Goal: Navigation & Orientation: Find specific page/section

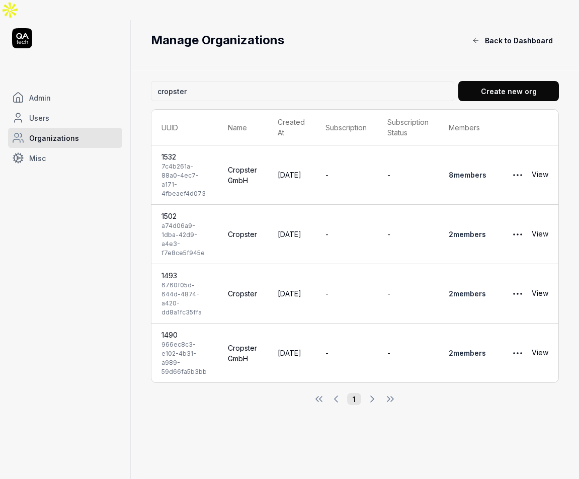
click at [43, 93] on span "Admin" at bounding box center [40, 98] width 22 height 11
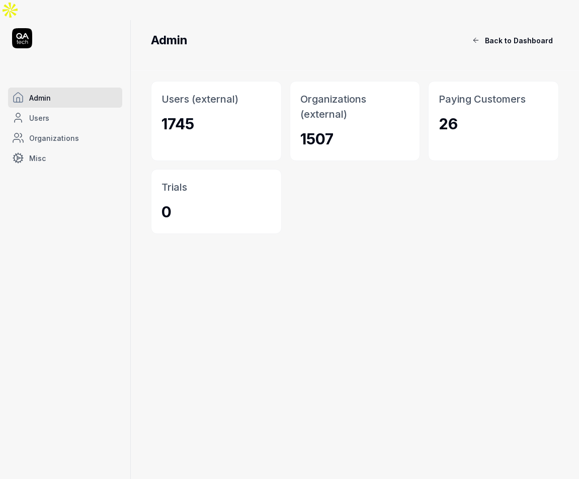
click at [68, 148] on link "Misc" at bounding box center [65, 158] width 114 height 20
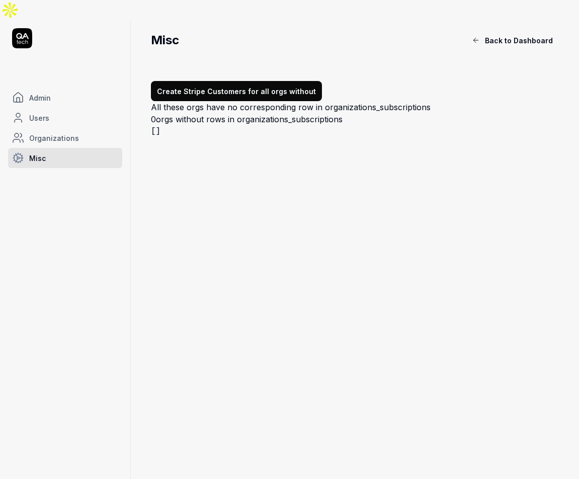
click at [51, 108] on link "Users" at bounding box center [65, 118] width 114 height 20
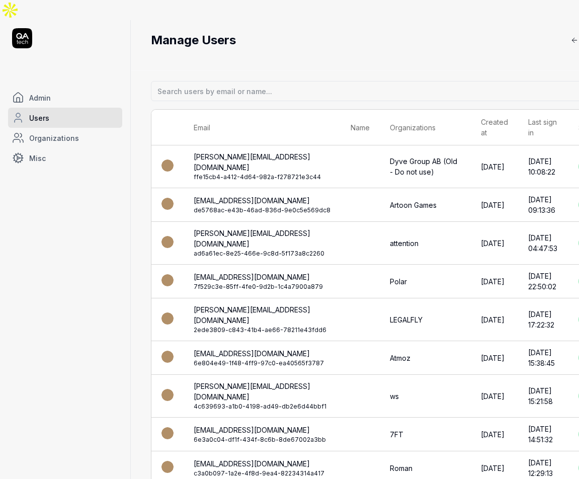
click at [47, 88] on link "Admin" at bounding box center [65, 98] width 114 height 20
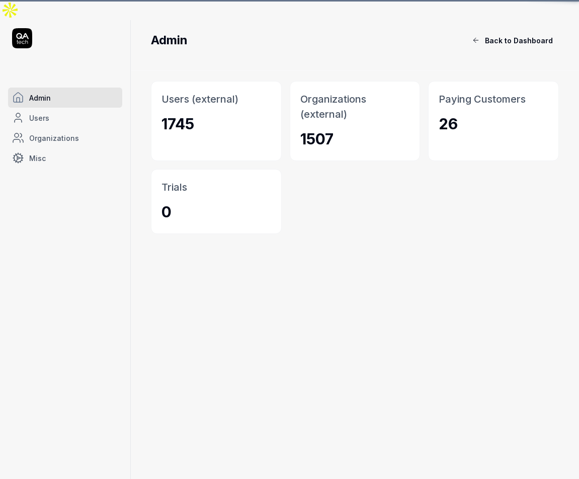
click at [23, 28] on icon at bounding box center [22, 38] width 20 height 20
click at [476, 36] on icon at bounding box center [476, 40] width 8 height 8
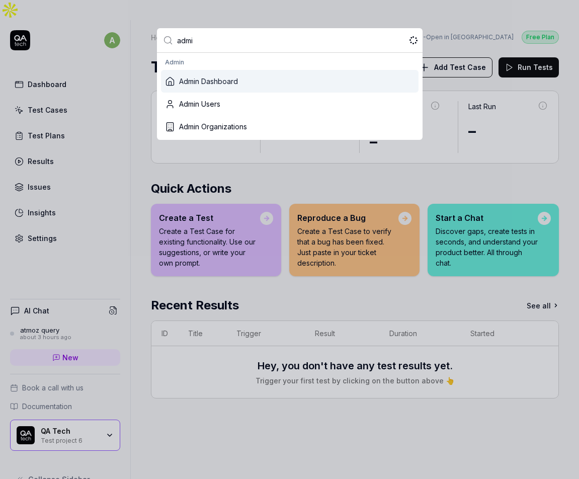
type input "admin"
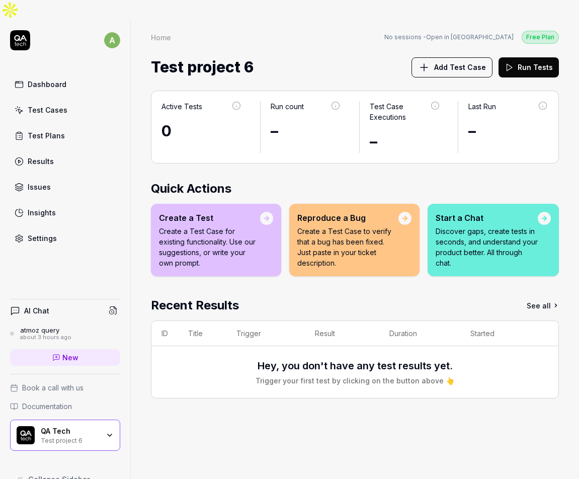
click at [112, 23] on html "a Dashboard Test Cases Test Plans Results Issues Insights Settings AI Chat atmo…" at bounding box center [289, 249] width 579 height 499
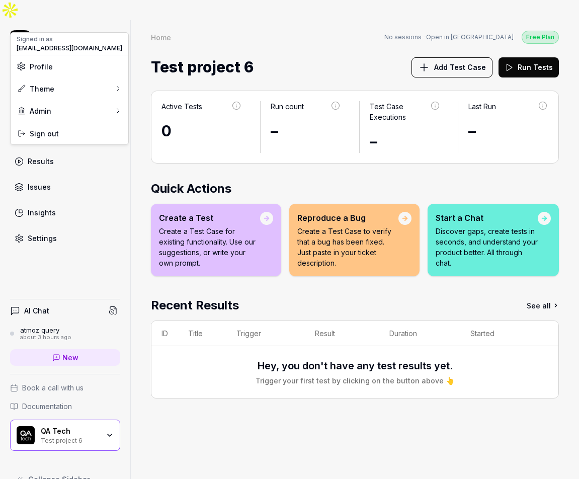
click at [71, 67] on span "Profile" at bounding box center [70, 66] width 106 height 11
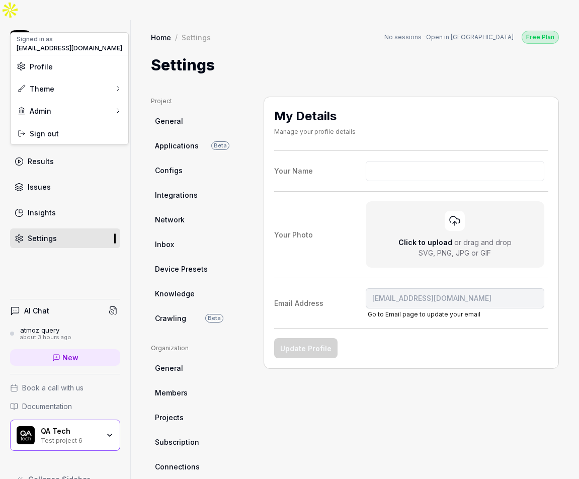
click at [21, 17] on html "a Dashboard Test Cases Test Plans Results Issues Insights Settings AI Chat atmo…" at bounding box center [289, 249] width 579 height 499
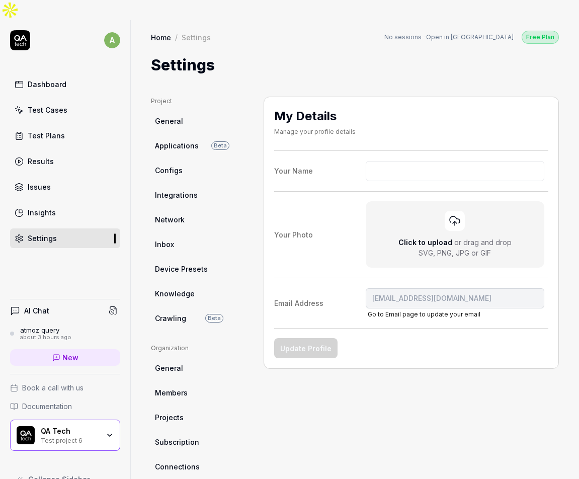
click at [21, 30] on icon at bounding box center [20, 40] width 20 height 20
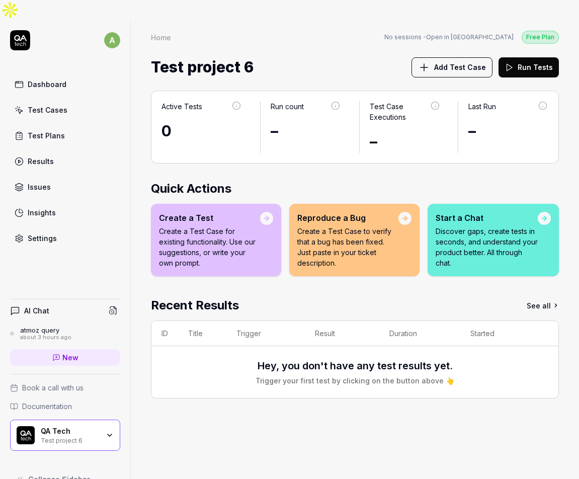
click at [113, 420] on div "QA Tech Test project 6" at bounding box center [65, 435] width 110 height 31
click at [166, 423] on div "Active Tests 0 Run count – Test Case Executions – Last Run – Quick Actions Crea…" at bounding box center [355, 290] width 448 height 419
click at [106, 431] on icon "button" at bounding box center [110, 435] width 8 height 8
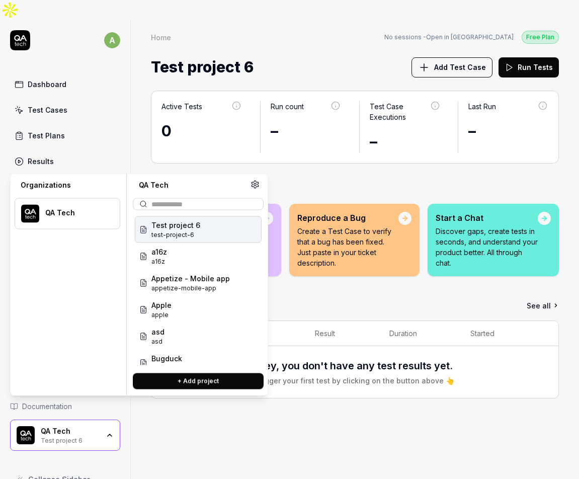
click at [80, 204] on div "QA Tech" at bounding box center [68, 213] width 106 height 31
click at [25, 30] on icon at bounding box center [20, 40] width 20 height 20
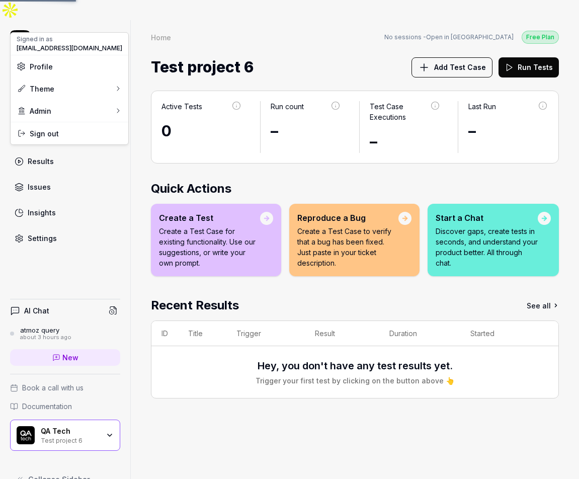
click at [111, 21] on html "a Dashboard Test Cases Test Plans Results Issues Insights Settings AI Chat atmo…" at bounding box center [289, 249] width 579 height 499
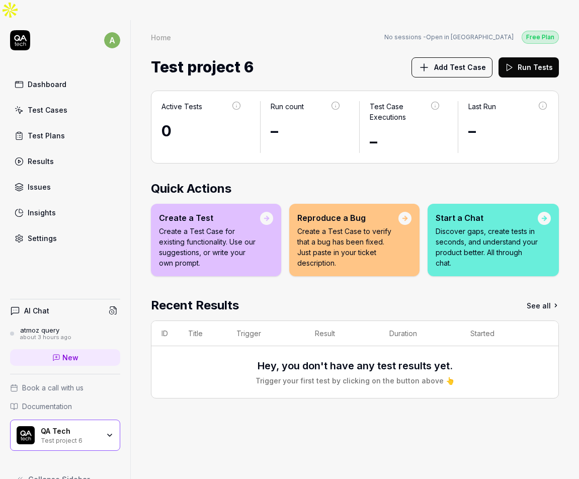
click at [115, 16] on html "a Dashboard Test Cases Test Plans Results Issues Insights Settings AI Chat atmo…" at bounding box center [289, 249] width 579 height 499
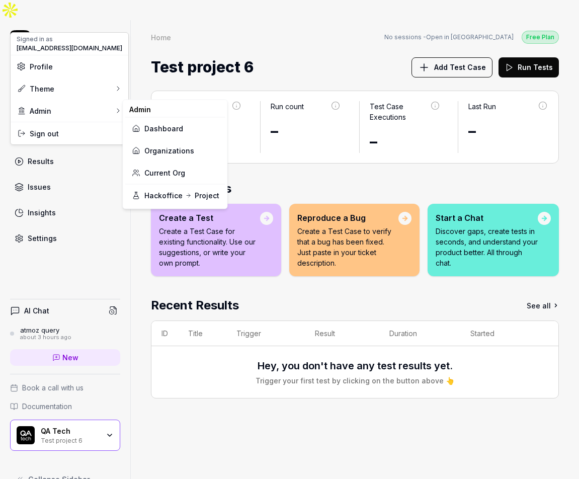
click at [173, 168] on link "Current Org" at bounding box center [175, 173] width 88 height 22
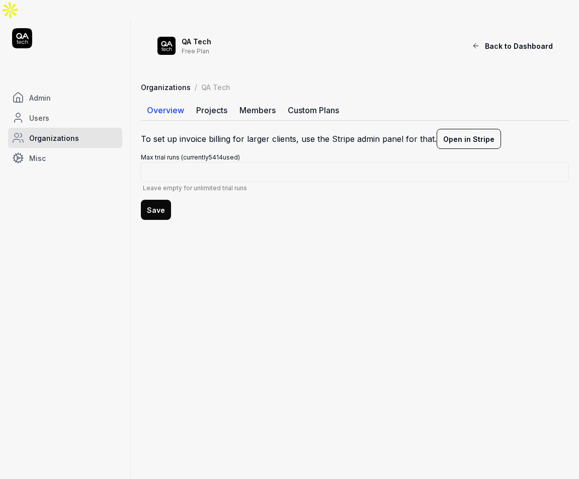
click at [75, 133] on span "Organizations" at bounding box center [54, 138] width 50 height 11
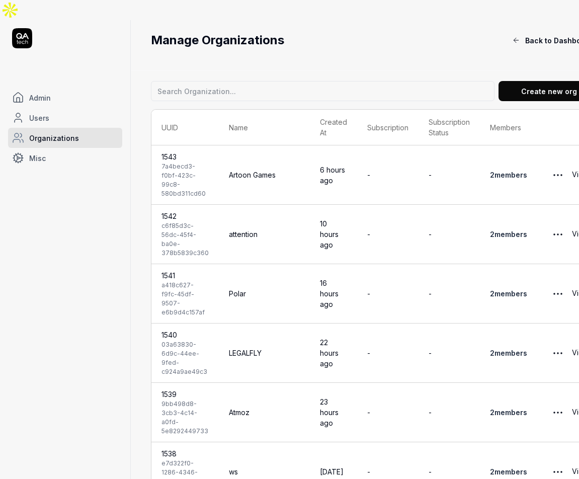
click at [56, 88] on link "Admin" at bounding box center [65, 98] width 114 height 20
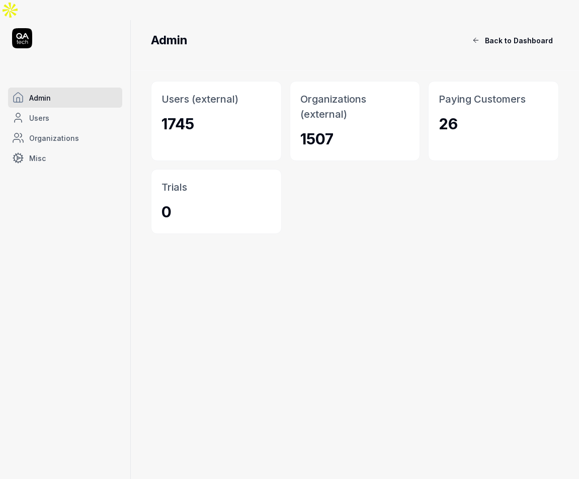
click at [25, 28] on icon at bounding box center [22, 38] width 20 height 20
click at [52, 108] on link "Users" at bounding box center [65, 118] width 114 height 20
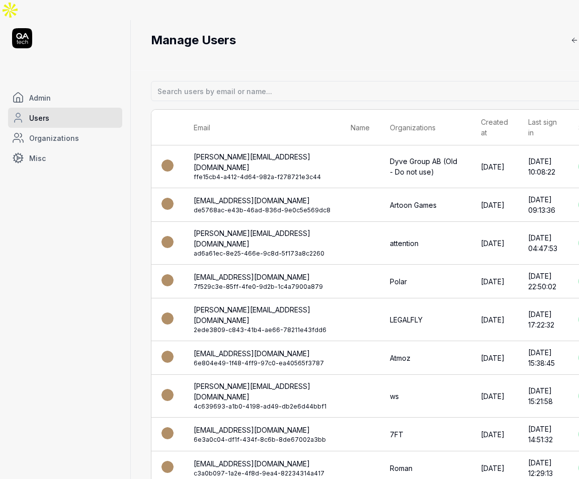
click at [58, 133] on span "Organizations" at bounding box center [54, 138] width 50 height 11
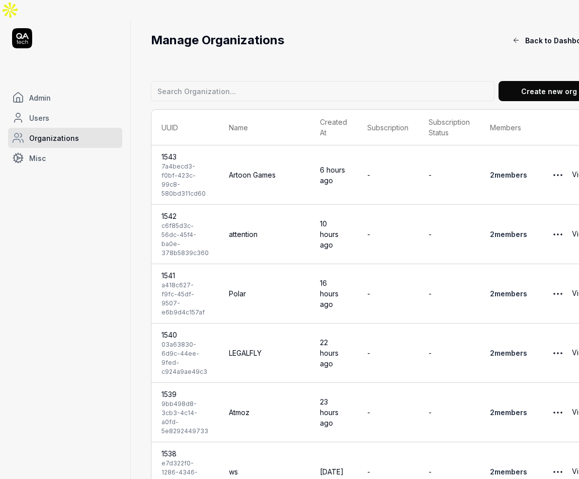
click at [23, 33] on icon at bounding box center [22, 36] width 13 height 6
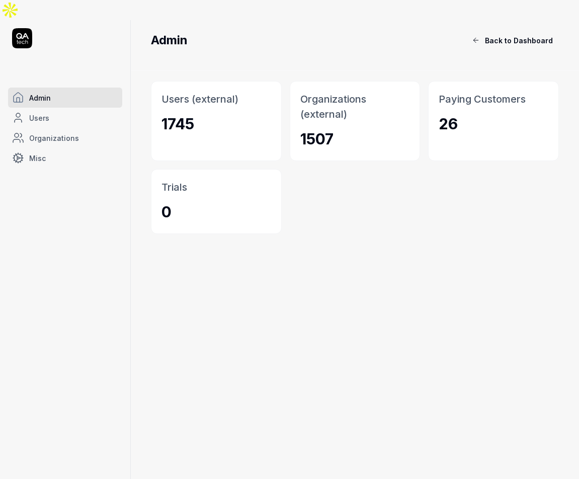
click at [53, 108] on link "Users" at bounding box center [65, 118] width 114 height 20
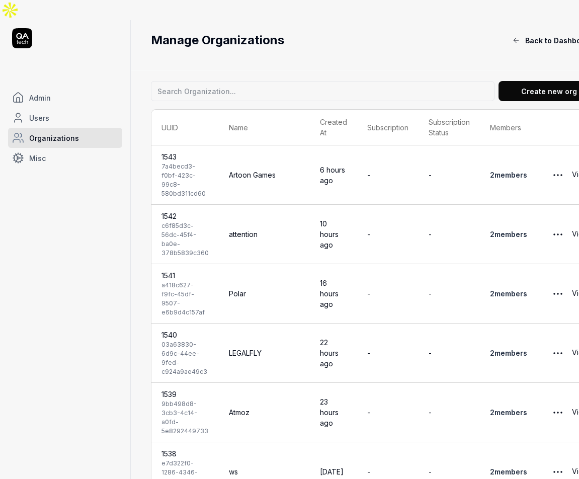
click at [41, 93] on span "Admin" at bounding box center [40, 98] width 22 height 11
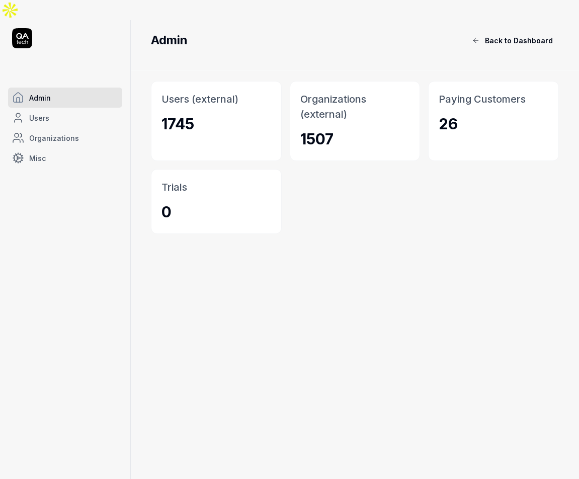
click at [47, 113] on span "Users" at bounding box center [39, 118] width 20 height 11
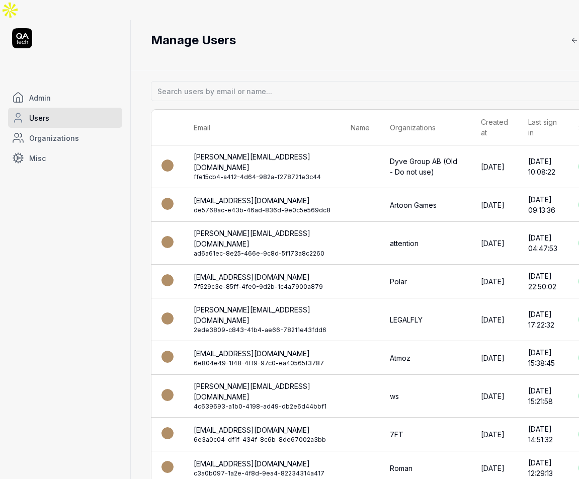
click at [22, 31] on div "Admin Users Organizations Misc" at bounding box center [65, 259] width 130 height 463
click at [22, 41] on icon at bounding box center [23, 42] width 3 height 3
click at [46, 148] on link "Misc" at bounding box center [65, 158] width 114 height 20
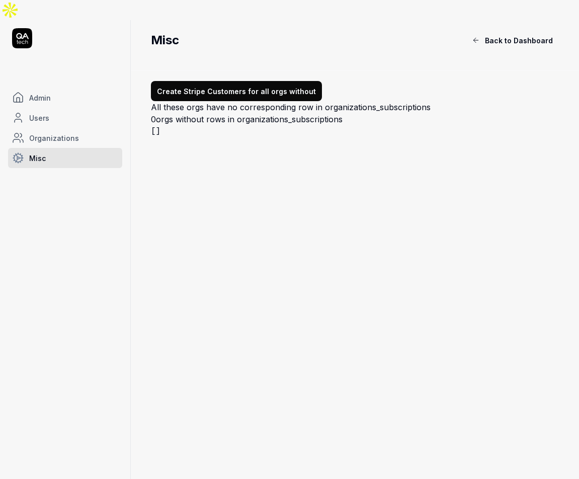
click at [53, 88] on link "Admin" at bounding box center [65, 98] width 114 height 20
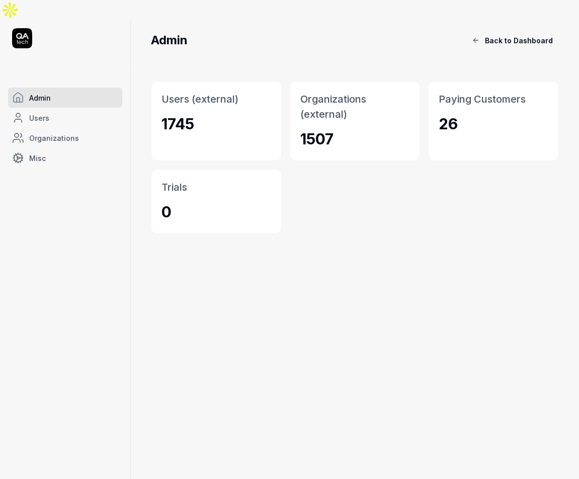
click at [20, 28] on icon at bounding box center [22, 38] width 20 height 20
click at [44, 113] on span "Users" at bounding box center [39, 118] width 20 height 11
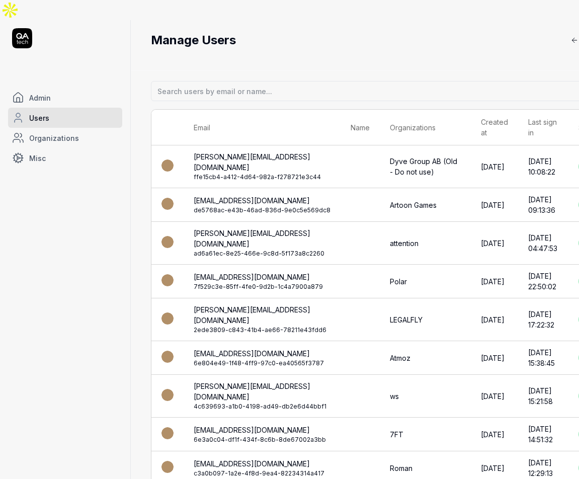
click at [52, 133] on span "Organizations" at bounding box center [54, 138] width 50 height 11
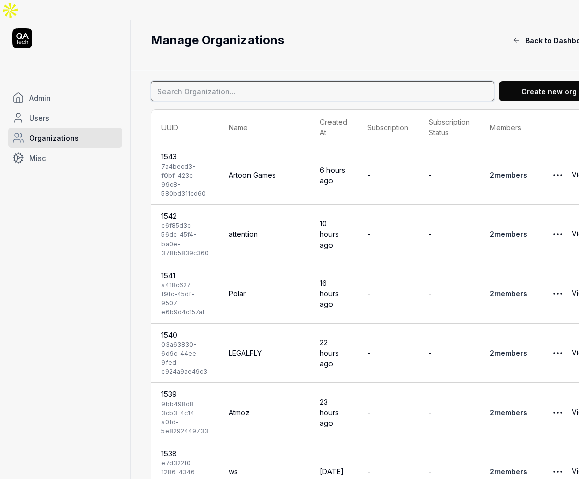
click at [221, 81] on input at bounding box center [323, 91] width 344 height 20
type input "qa.tech"
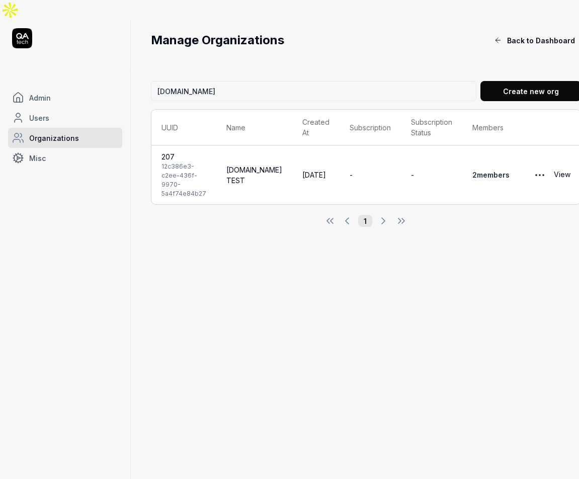
click at [554, 165] on link "View" at bounding box center [562, 175] width 17 height 20
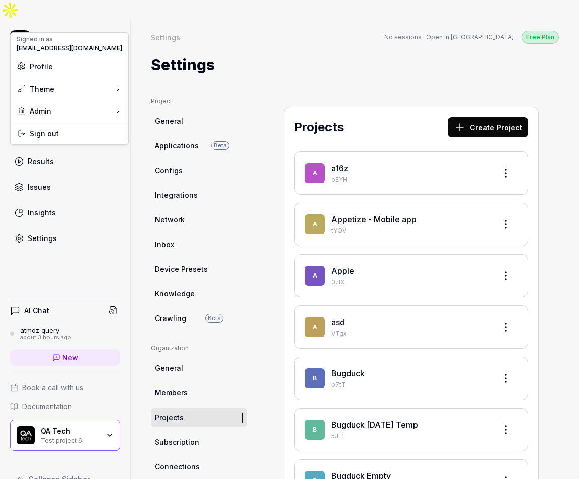
click at [114, 17] on html "a Dashboard Test Cases Test Plans Results Issues Insights Settings AI Chat atmo…" at bounding box center [289, 249] width 579 height 499
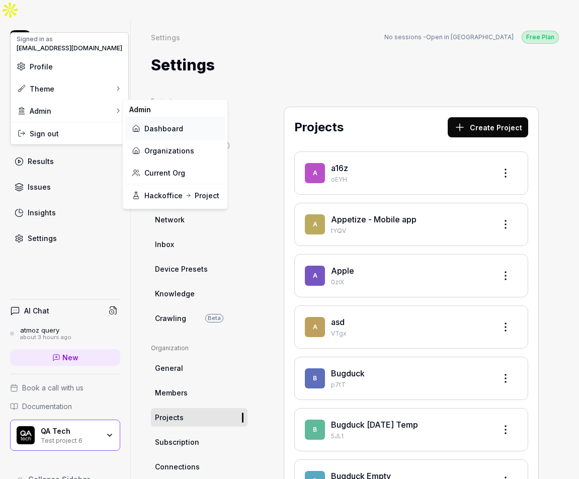
click at [162, 130] on link "Dashboard" at bounding box center [175, 128] width 88 height 22
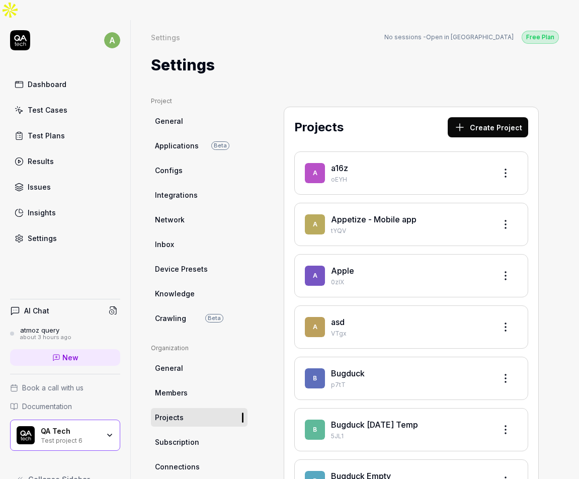
click at [110, 431] on icon "button" at bounding box center [110, 435] width 8 height 8
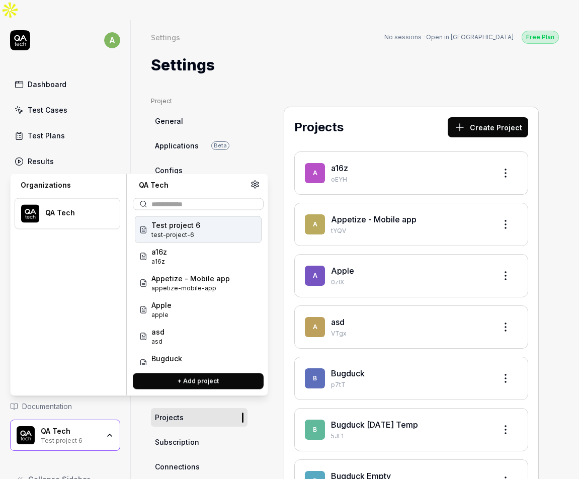
click at [92, 218] on div at bounding box center [75, 218] width 61 height 2
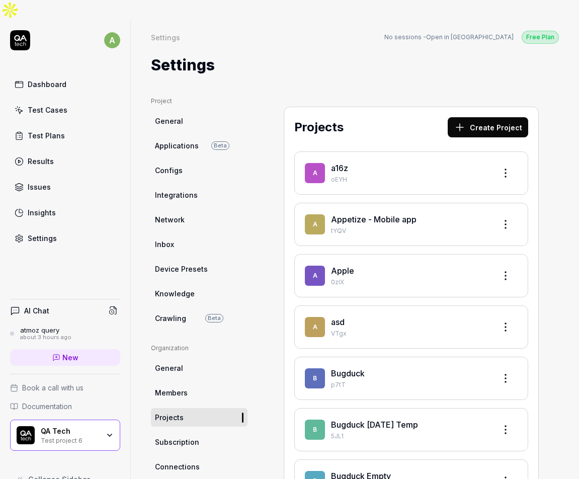
click at [233, 54] on div "Settings" at bounding box center [355, 65] width 408 height 23
click at [43, 233] on div "Settings" at bounding box center [42, 238] width 29 height 11
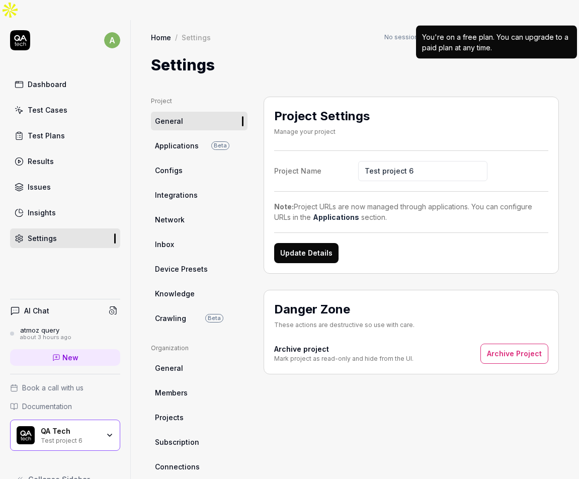
click at [536, 31] on div "Free Plan" at bounding box center [540, 37] width 37 height 13
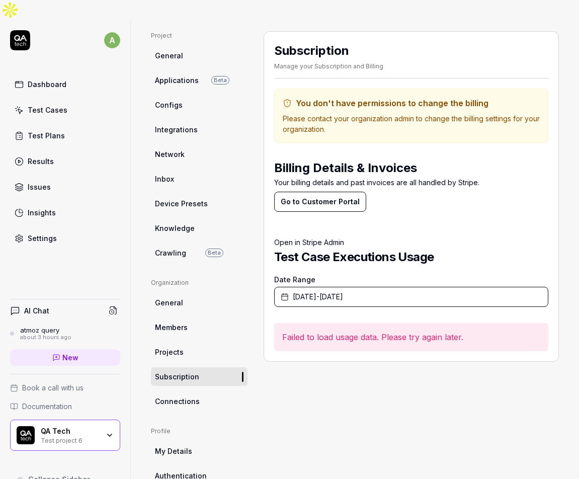
scroll to position [120, 0]
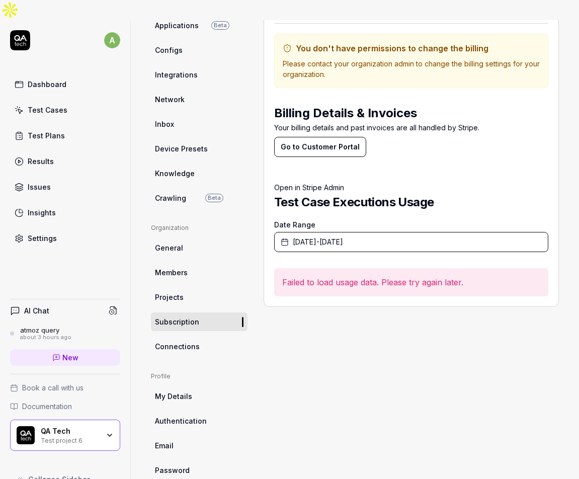
click at [77, 427] on div "QA Tech" at bounding box center [70, 431] width 58 height 9
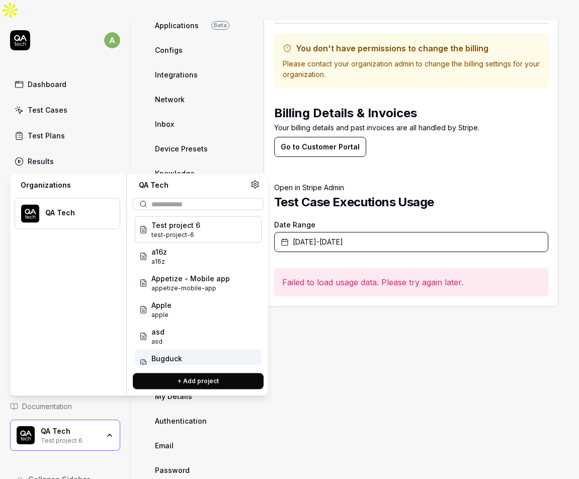
click at [81, 474] on span "Collapse Sidebar" at bounding box center [59, 479] width 62 height 11
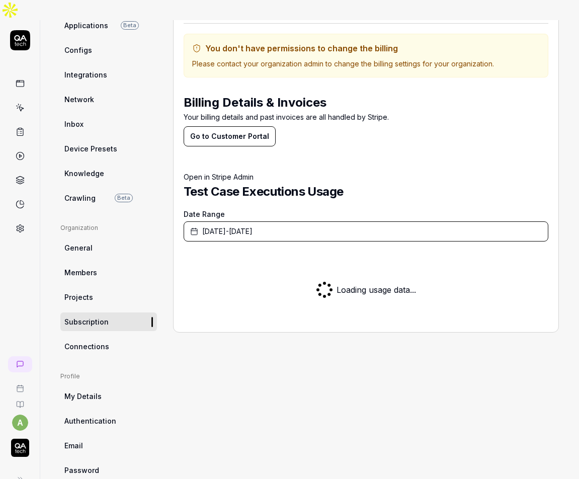
click at [20, 35] on icon at bounding box center [20, 38] width 13 height 6
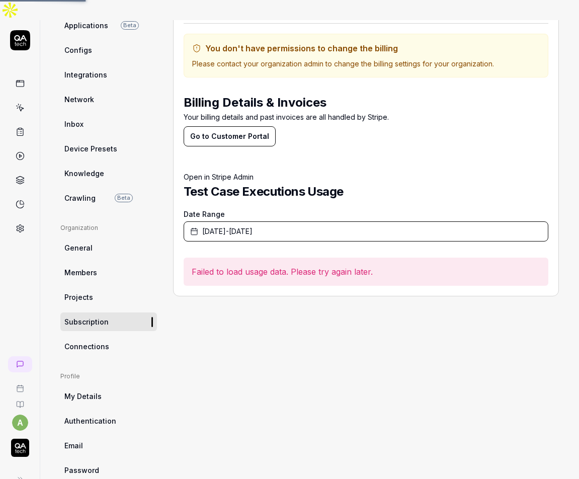
scroll to position [0, 0]
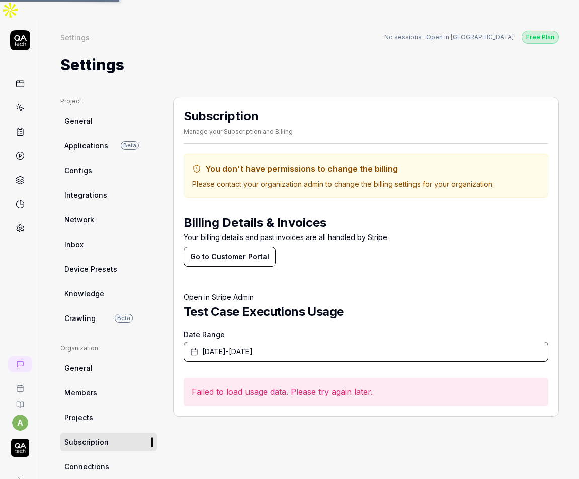
click at [21, 79] on icon at bounding box center [20, 83] width 9 height 9
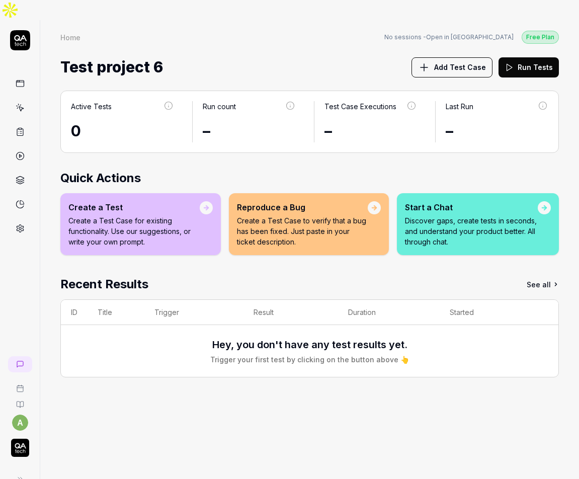
click at [27, 30] on icon at bounding box center [20, 40] width 20 height 20
click at [21, 403] on html "a Home Free Plan Home No sessions - Open in Hackoffice Free Plan Test project 6…" at bounding box center [289, 249] width 579 height 499
click at [22, 401] on html "a Home Free Plan Home No sessions - Open in Hackoffice Free Plan Test project 6…" at bounding box center [289, 249] width 579 height 499
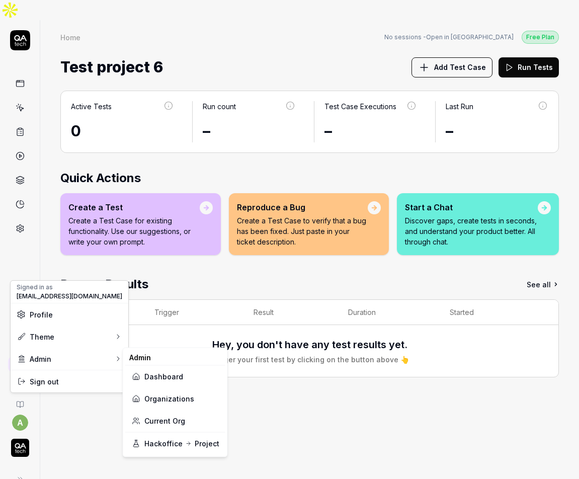
click at [163, 398] on link "Organizations" at bounding box center [175, 398] width 88 height 22
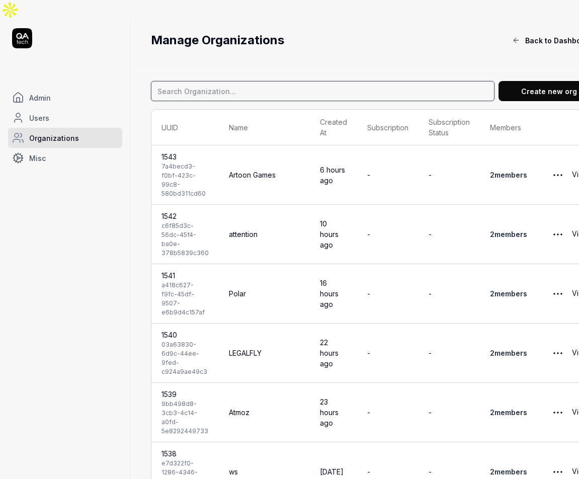
click at [200, 81] on input at bounding box center [323, 91] width 344 height 20
click at [210, 81] on input "[DOMAIN_NAME]" at bounding box center [323, 91] width 344 height 20
type input "adminpulse"
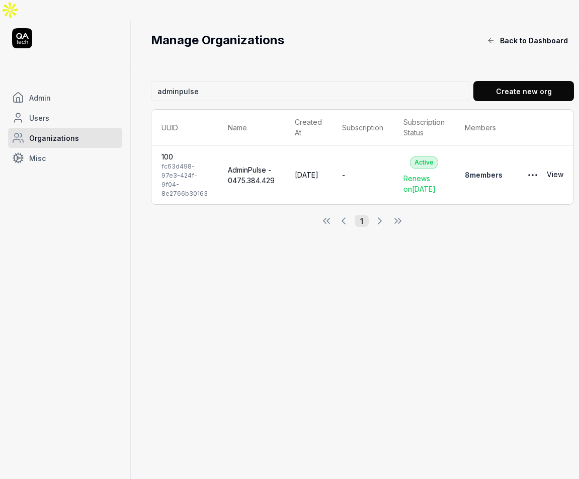
click at [242, 145] on td "AdminPulse - 0475.384.429" at bounding box center [251, 174] width 67 height 59
click at [547, 165] on link "View" at bounding box center [555, 175] width 17 height 20
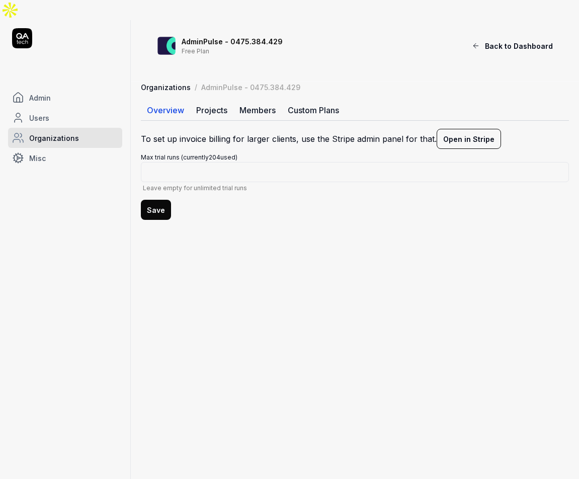
click at [175, 61] on div "AdminPulse - 0475.384.429 Free Plan Back to Dashboard" at bounding box center [355, 51] width 448 height 62
click at [201, 100] on link "Projects" at bounding box center [211, 110] width 43 height 20
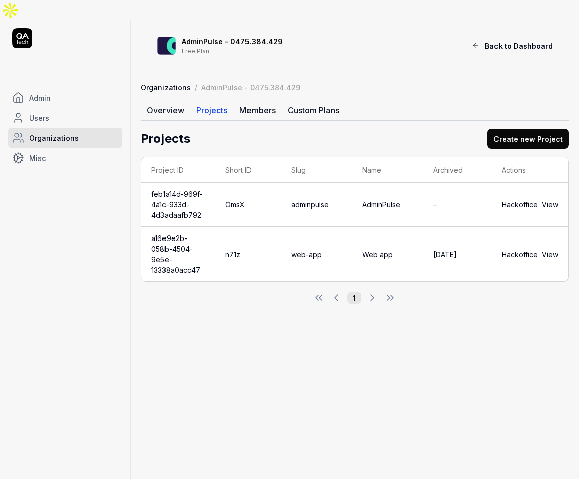
click at [555, 199] on link "View" at bounding box center [550, 204] width 17 height 11
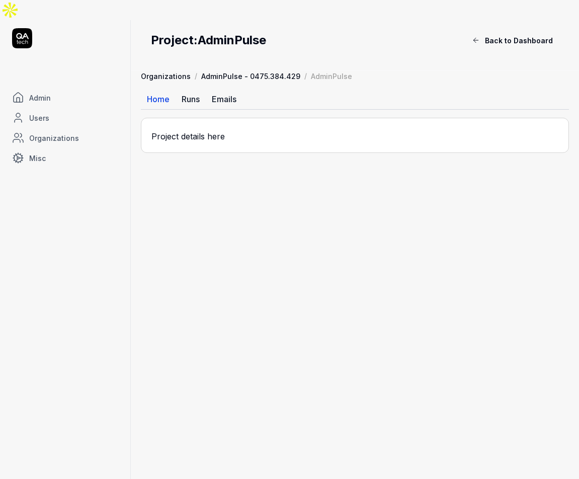
click at [49, 93] on span "Admin" at bounding box center [40, 98] width 22 height 11
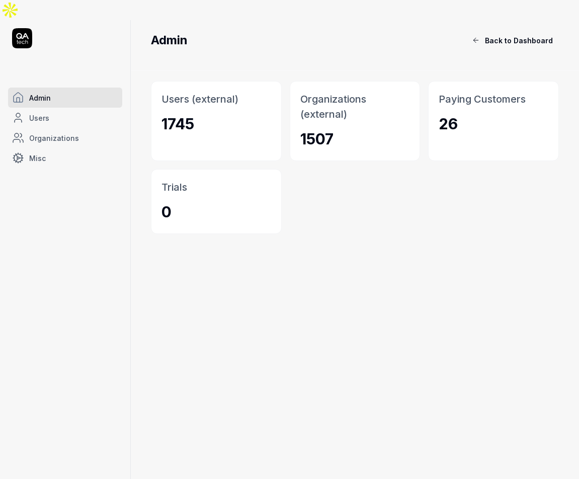
click at [22, 33] on icon at bounding box center [22, 36] width 13 height 6
click at [51, 148] on link "Misc" at bounding box center [65, 158] width 114 height 20
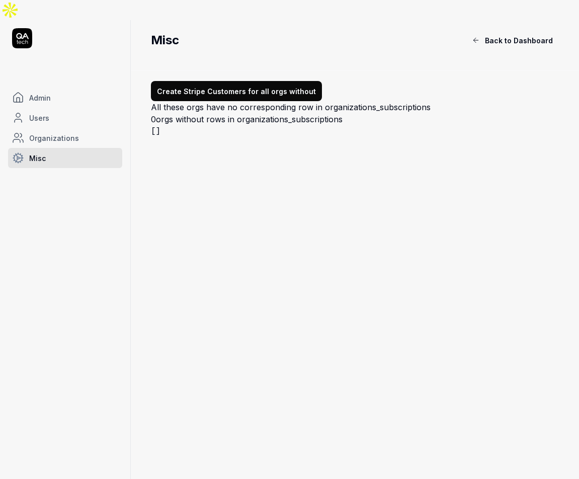
click at [42, 88] on link "Admin" at bounding box center [65, 98] width 114 height 20
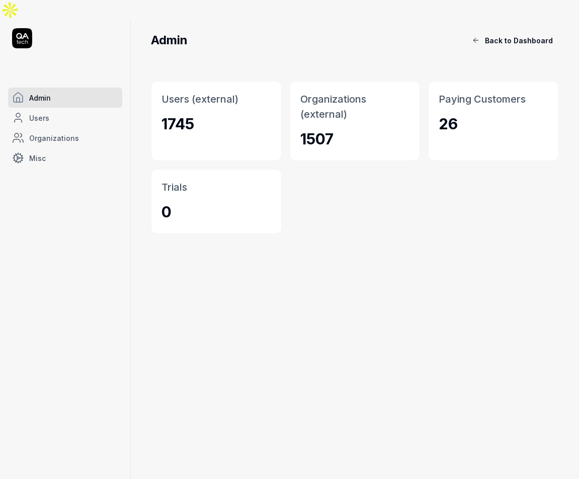
click at [51, 148] on link "Misc" at bounding box center [65, 158] width 114 height 20
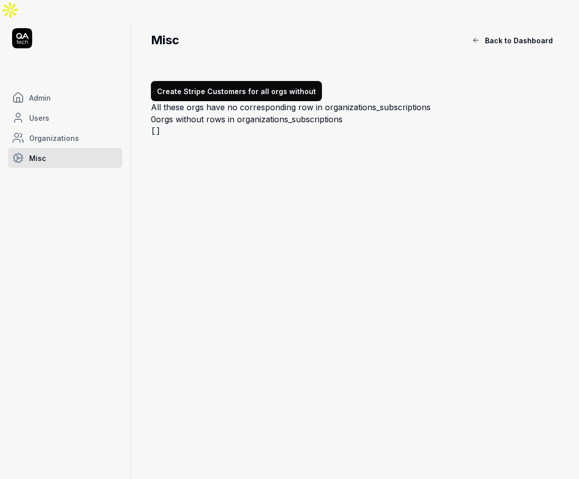
click at [61, 133] on span "Organizations" at bounding box center [54, 138] width 50 height 11
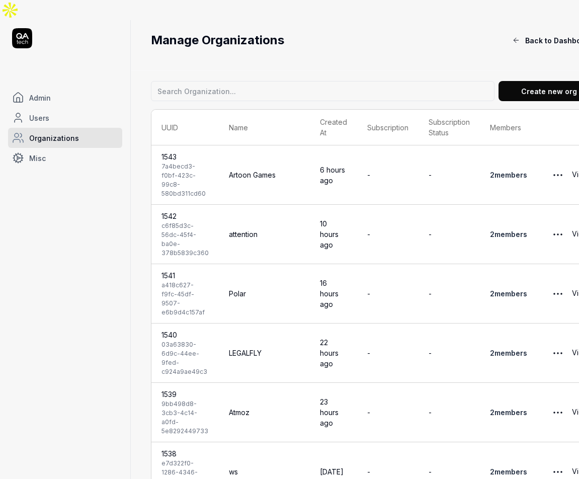
click at [529, 35] on span "Back to Dashboard" at bounding box center [559, 40] width 68 height 11
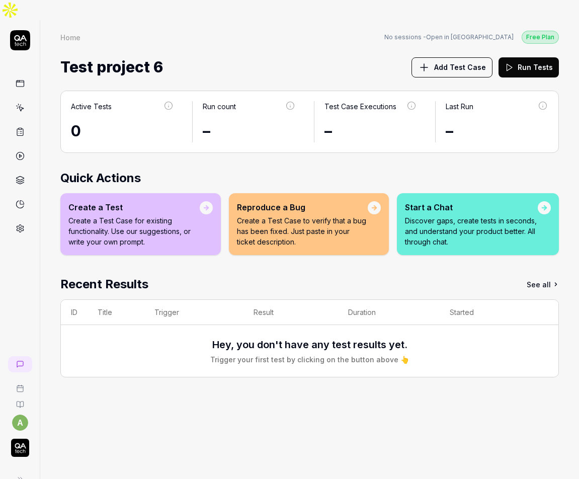
click at [21, 79] on icon at bounding box center [20, 83] width 9 height 9
click at [15, 171] on link at bounding box center [20, 180] width 18 height 18
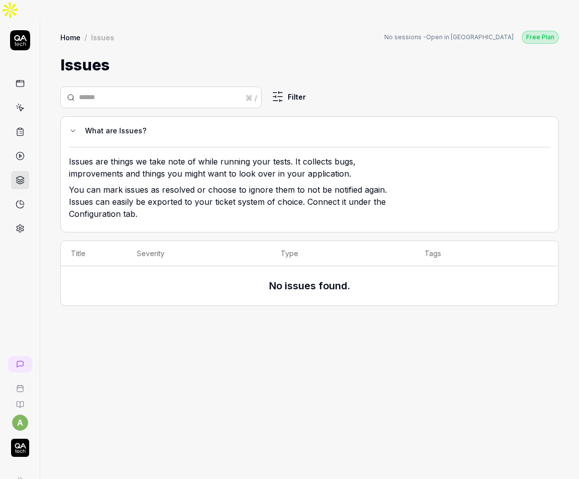
click at [18, 195] on link at bounding box center [20, 204] width 18 height 18
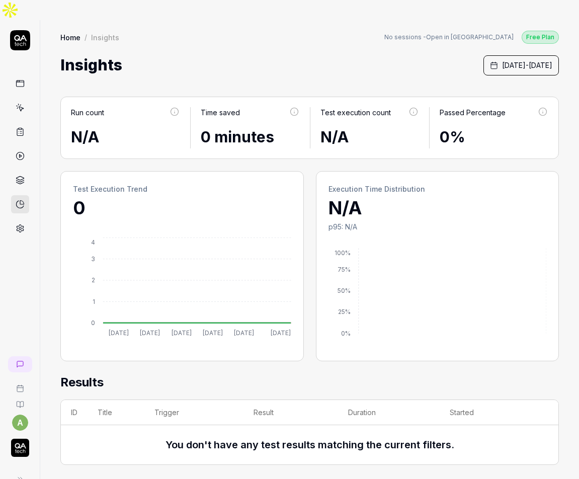
click at [23, 74] on link at bounding box center [20, 83] width 18 height 18
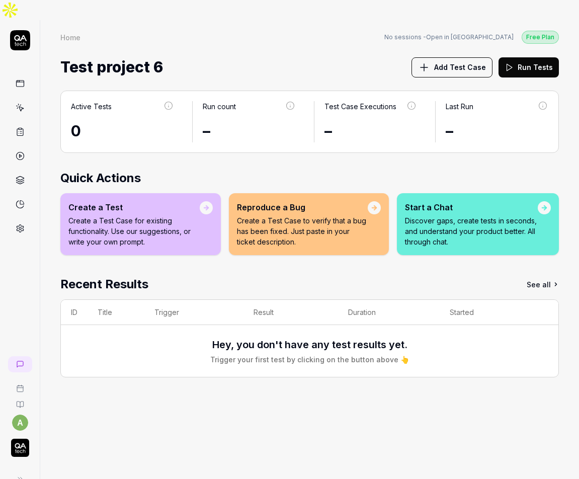
click at [18, 30] on icon at bounding box center [20, 40] width 20 height 20
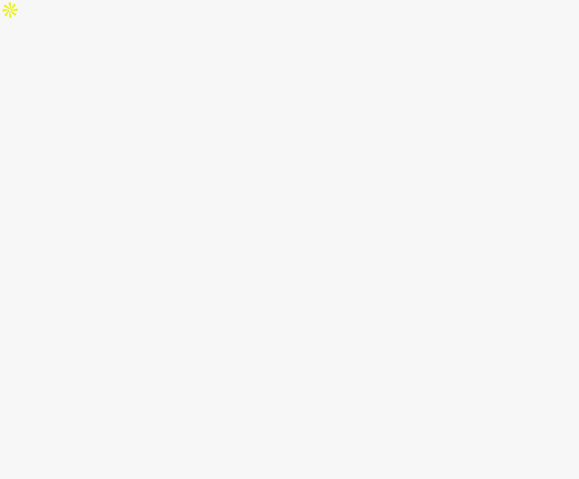
click at [21, 20] on html "0%" at bounding box center [289, 10] width 579 height 20
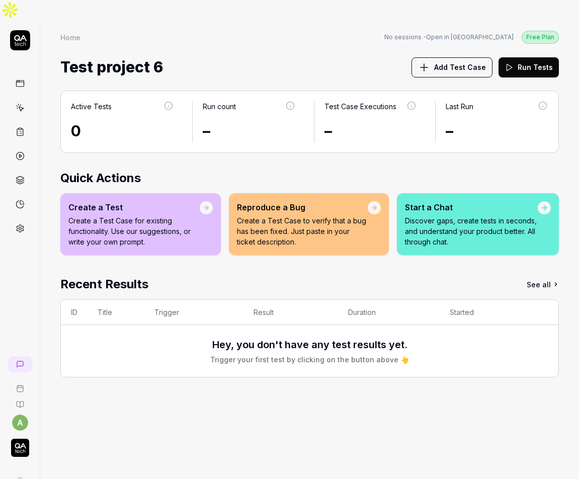
click at [21, 384] on icon at bounding box center [20, 388] width 8 height 8
click at [21, 400] on html "a Home Free Plan Home No sessions - Open in Hackoffice Free Plan Test project 6…" at bounding box center [289, 249] width 579 height 499
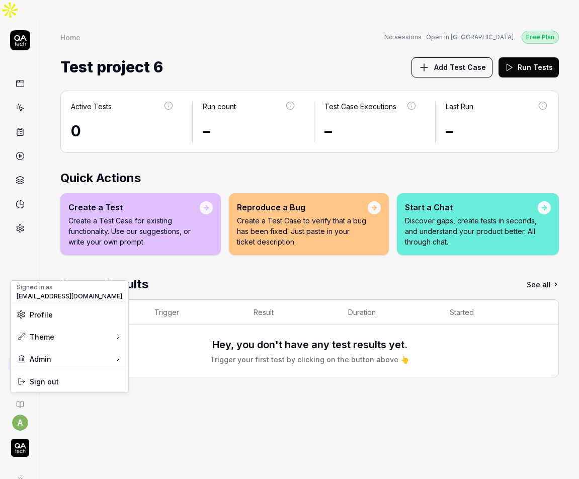
click at [19, 429] on html "a Home Free Plan Home No sessions - Open in Hackoffice Free Plan Test project 6…" at bounding box center [289, 249] width 579 height 499
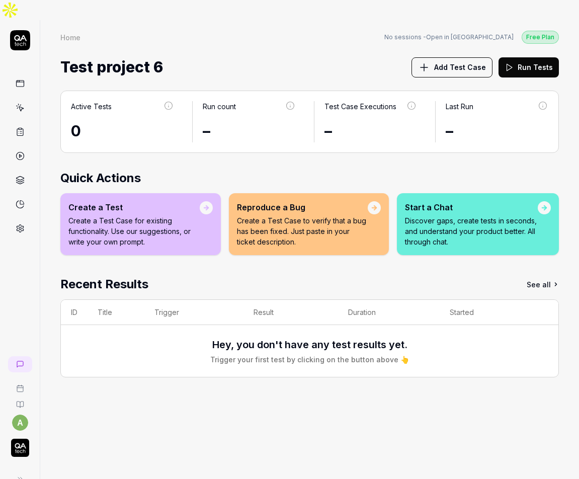
click at [19, 439] on img "button" at bounding box center [20, 448] width 18 height 18
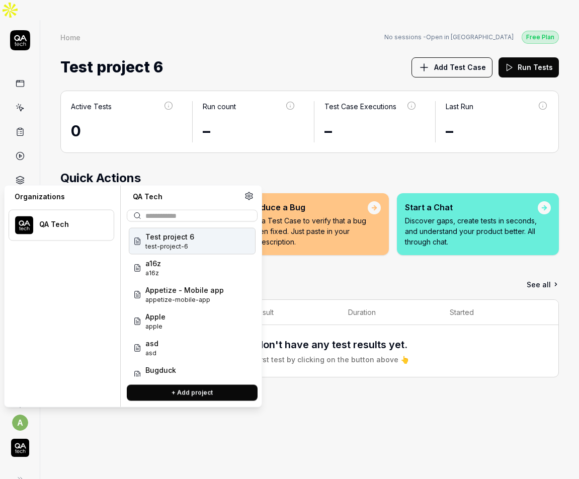
click at [67, 225] on div "QA Tech" at bounding box center [69, 224] width 61 height 9
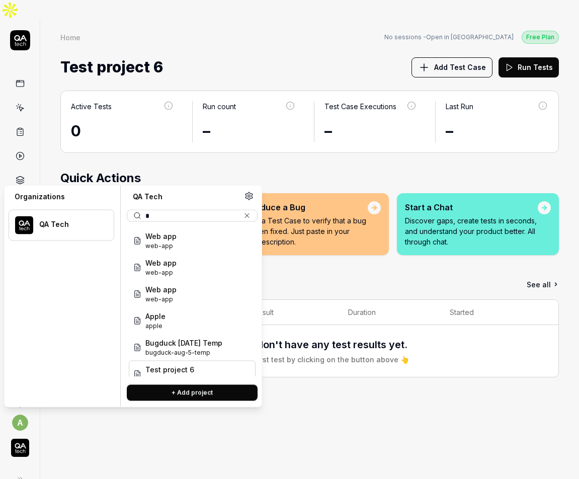
scroll to position [2, 0]
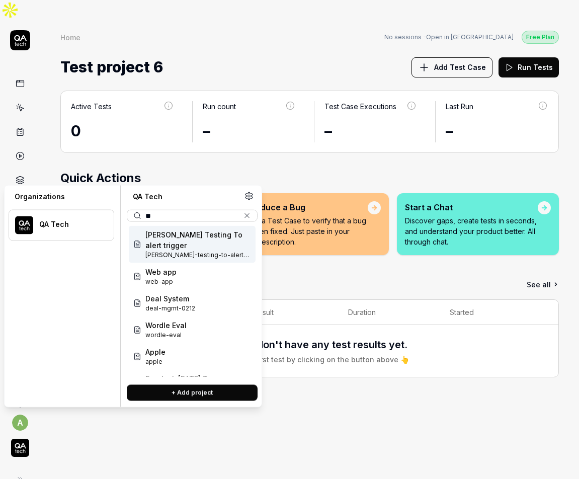
type input "*"
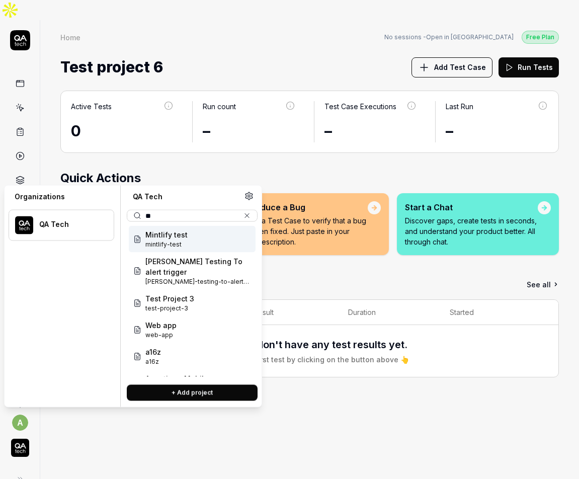
scroll to position [0, 0]
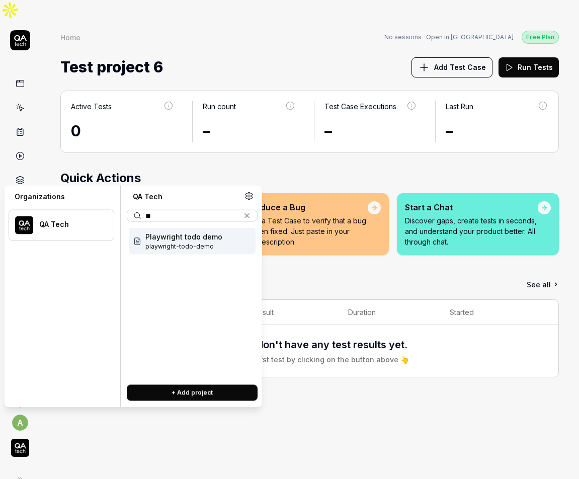
type input "*"
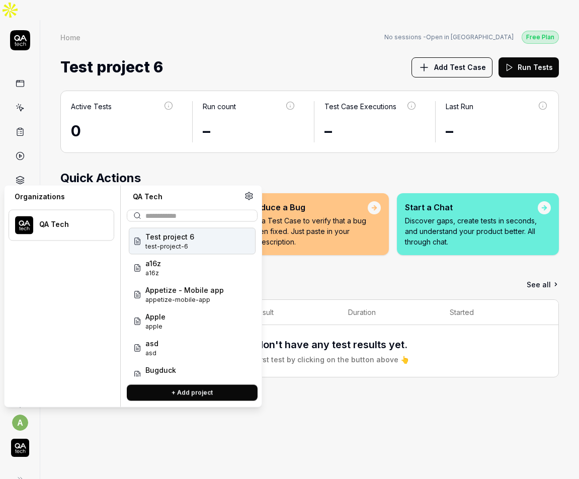
click at [249, 192] on icon at bounding box center [249, 196] width 9 height 9
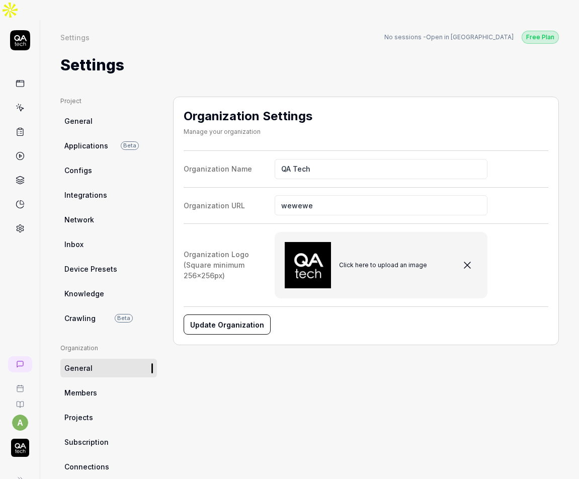
click at [25, 42] on icon at bounding box center [24, 44] width 3 height 4
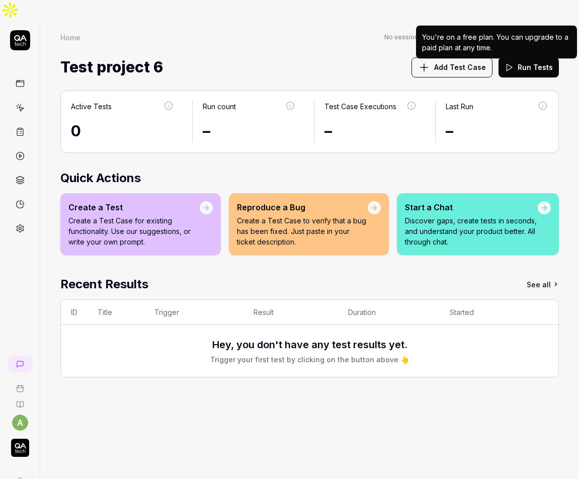
click at [539, 31] on div "Free Plan" at bounding box center [540, 37] width 37 height 13
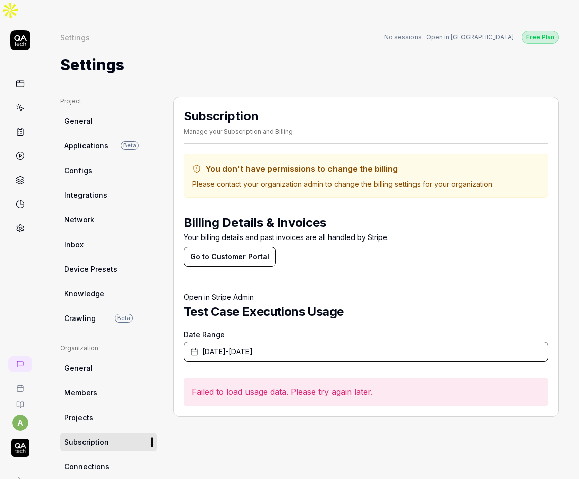
click at [26, 195] on link at bounding box center [20, 204] width 18 height 18
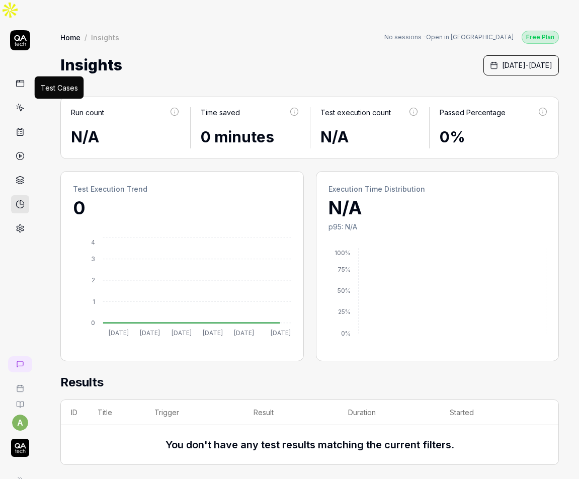
click at [22, 103] on icon at bounding box center [20, 107] width 9 height 9
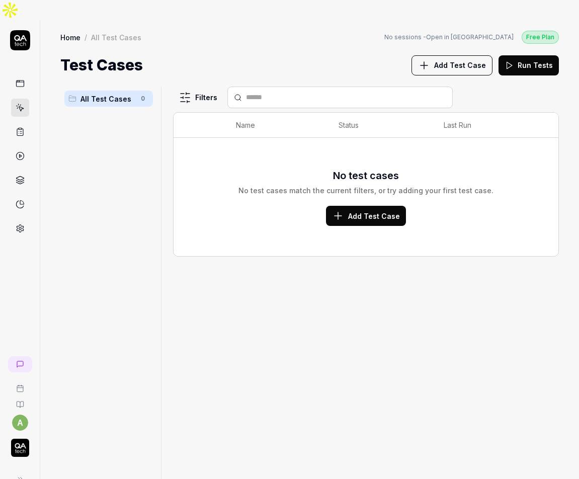
click at [23, 400] on html "a Home / All Test Cases Free Plan Home / All Test Cases No sessions - Open in H…" at bounding box center [289, 249] width 579 height 499
click at [74, 317] on span "Profile" at bounding box center [70, 314] width 106 height 11
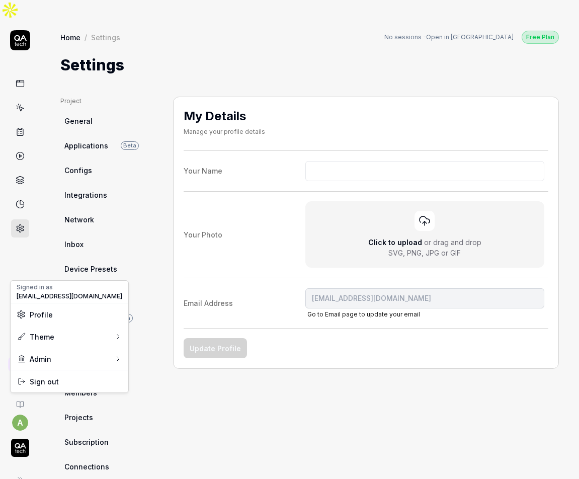
click at [96, 105] on html "a Home / Settings Free Plan Home / Settings No sessions - Open in Hackoffice Fr…" at bounding box center [289, 249] width 579 height 499
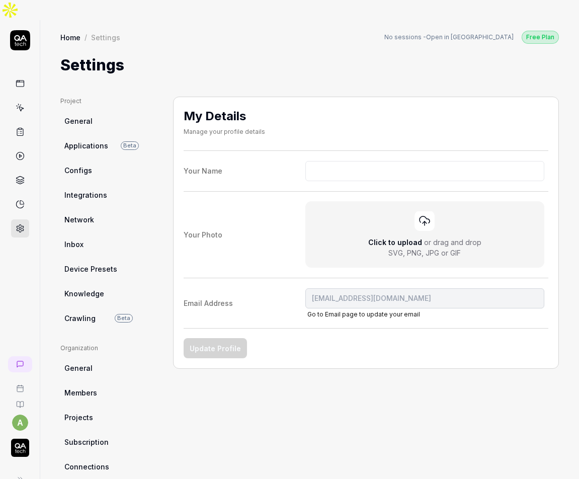
click at [96, 112] on link "General" at bounding box center [108, 121] width 97 height 19
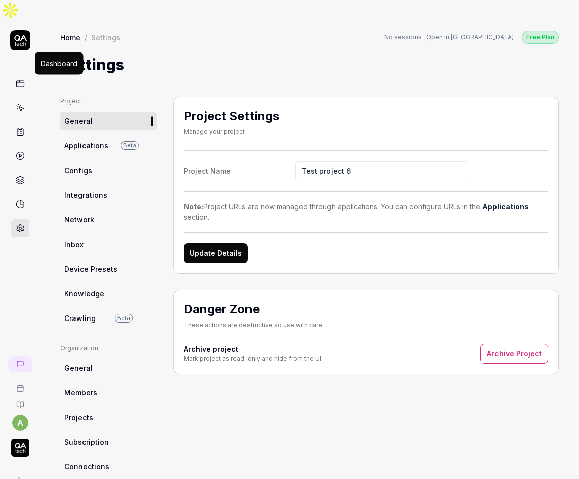
click at [23, 79] on icon at bounding box center [20, 83] width 9 height 9
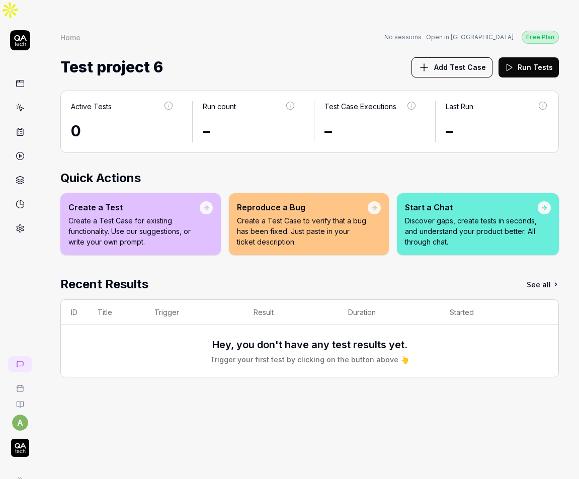
click at [23, 30] on icon at bounding box center [20, 40] width 20 height 20
click at [20, 79] on icon at bounding box center [20, 83] width 9 height 9
click at [20, 227] on circle at bounding box center [20, 228] width 3 height 3
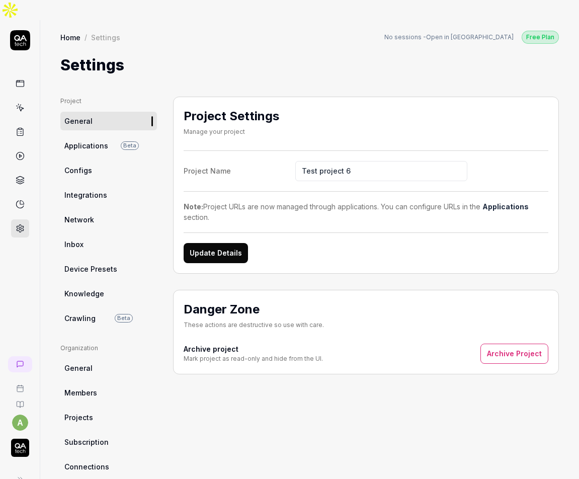
click at [26, 30] on icon at bounding box center [20, 40] width 20 height 20
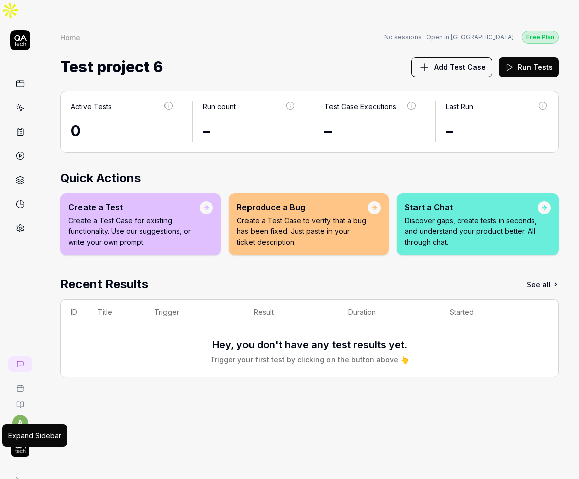
click at [24, 469] on button at bounding box center [18, 479] width 20 height 20
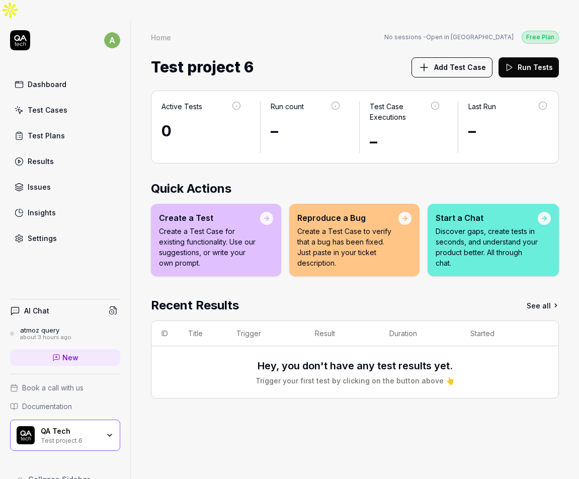
click at [66, 436] on div "Test project 6" at bounding box center [70, 440] width 58 height 8
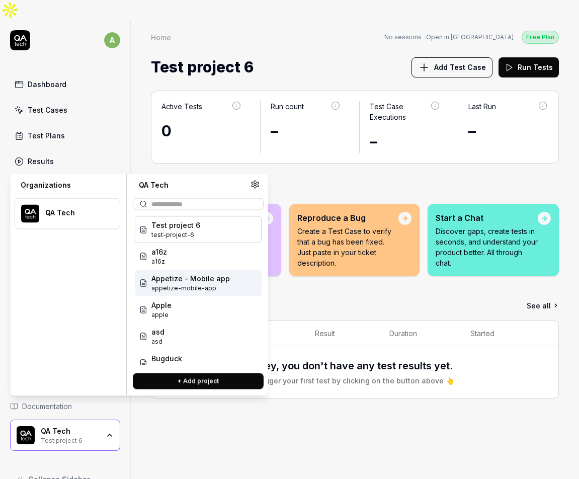
click at [92, 214] on div "QA Tech" at bounding box center [75, 212] width 61 height 9
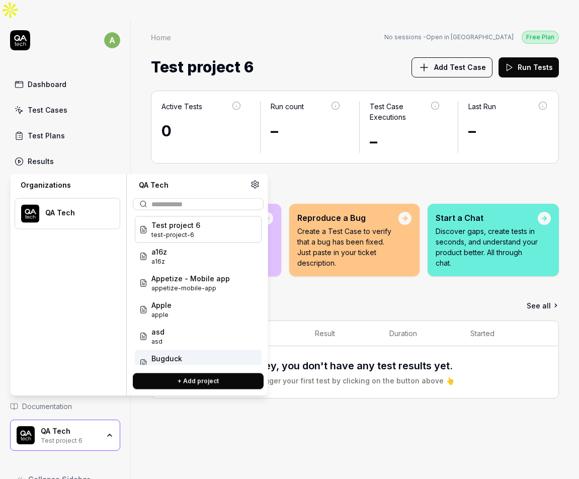
click at [161, 426] on div "Active Tests 0 Run count – Test Case Executions – Last Run – Quick Actions Crea…" at bounding box center [355, 290] width 448 height 419
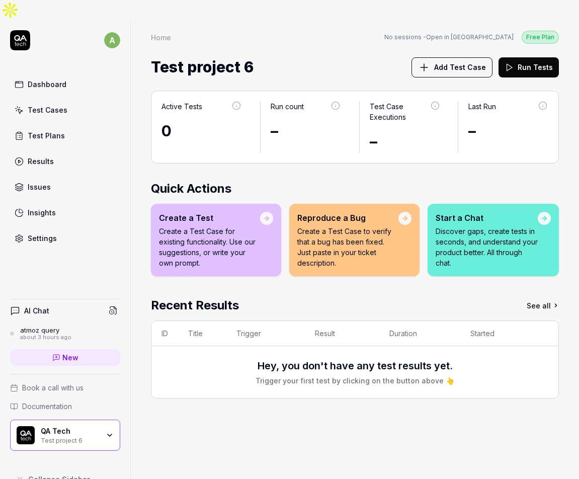
click at [63, 228] on link "Settings" at bounding box center [65, 238] width 110 height 20
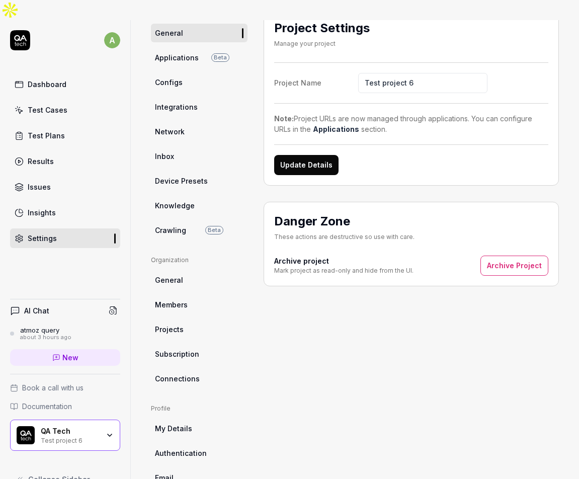
scroll to position [120, 0]
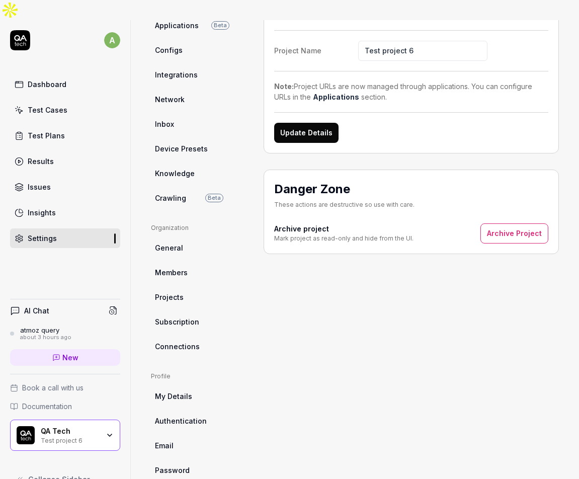
click at [101, 427] on div "QA Tech Test project 6" at bounding box center [73, 435] width 65 height 17
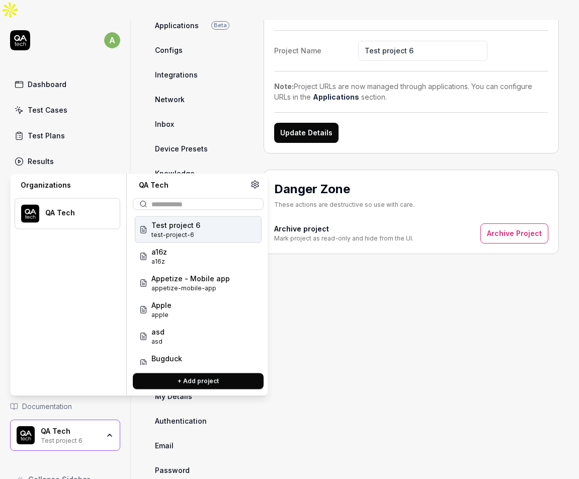
click at [115, 12] on html "a Dashboard Test Cases Test Plans Results Issues Insights Settings AI Chat atmo…" at bounding box center [289, 249] width 579 height 499
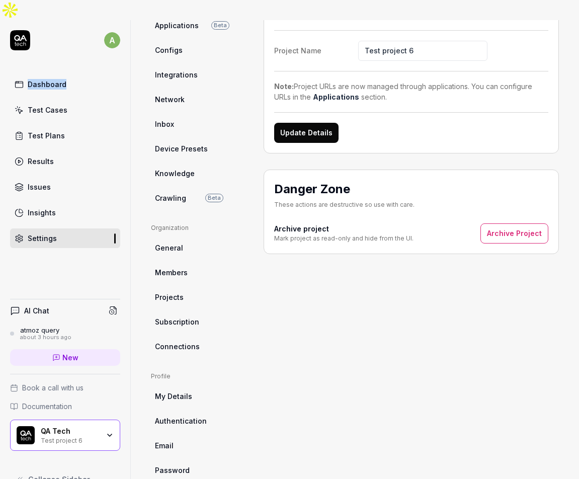
click at [115, 12] on html "a Dashboard Test Cases Test Plans Results Issues Insights Settings AI Chat atmo…" at bounding box center [289, 249] width 579 height 499
click at [28, 30] on icon at bounding box center [20, 40] width 20 height 20
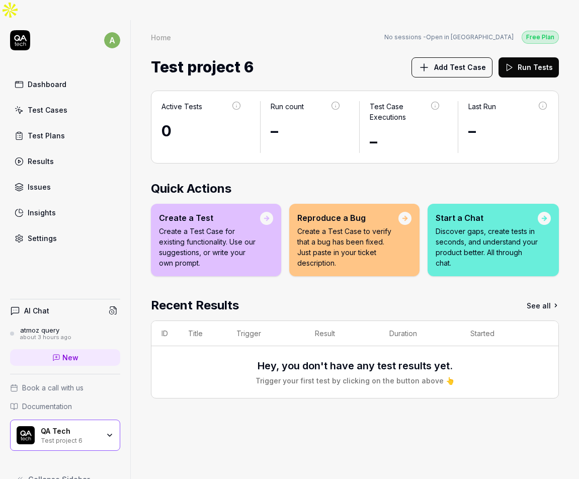
click at [114, 24] on html "a Dashboard Test Cases Test Plans Results Issues Insights Settings AI Chat atmo…" at bounding box center [289, 249] width 579 height 499
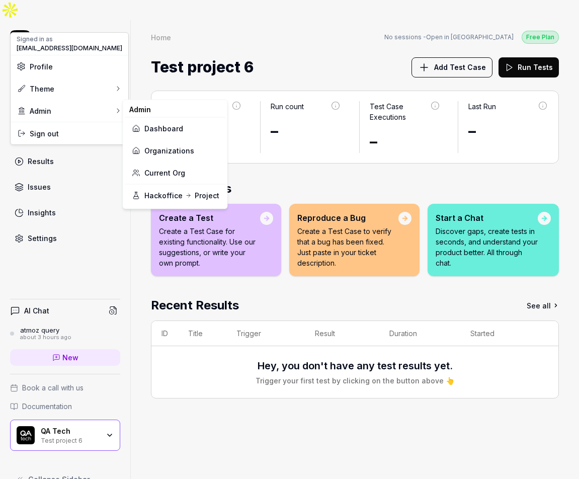
click at [180, 177] on link "Current Org" at bounding box center [175, 173] width 88 height 22
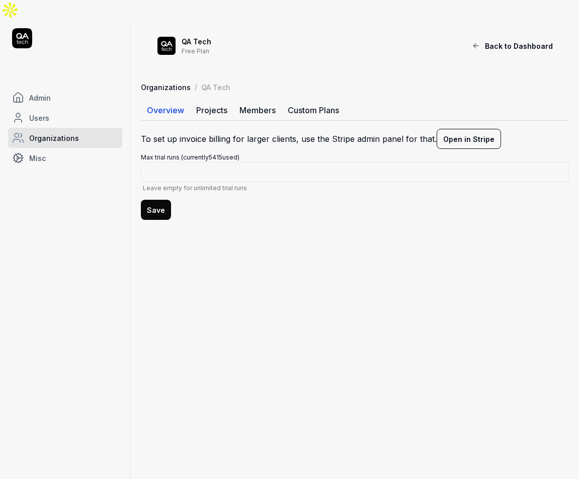
click at [155, 200] on button "Save" at bounding box center [156, 210] width 30 height 20
click at [27, 28] on icon at bounding box center [22, 38] width 20 height 20
click at [16, 28] on icon at bounding box center [22, 38] width 20 height 20
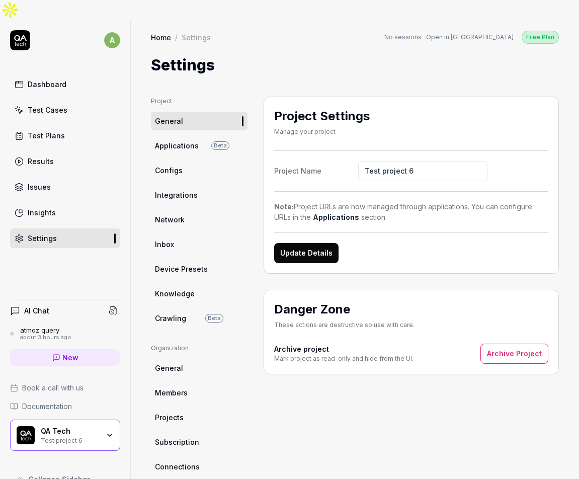
click at [110, 18] on html "a Dashboard Test Cases Test Plans Results Issues Insights Settings AI Chat atmo…" at bounding box center [289, 249] width 579 height 499
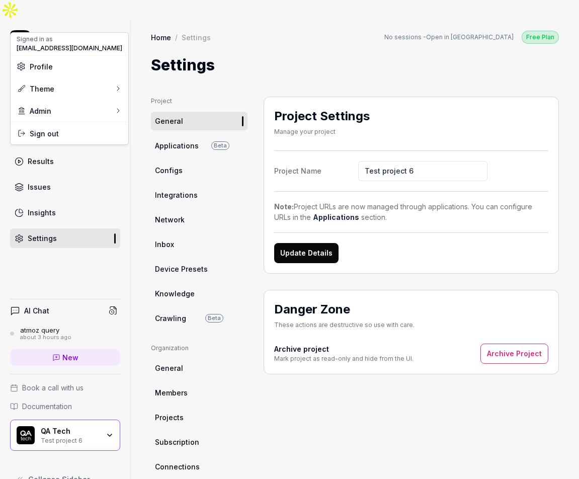
click at [88, 65] on span "Profile" at bounding box center [70, 66] width 106 height 11
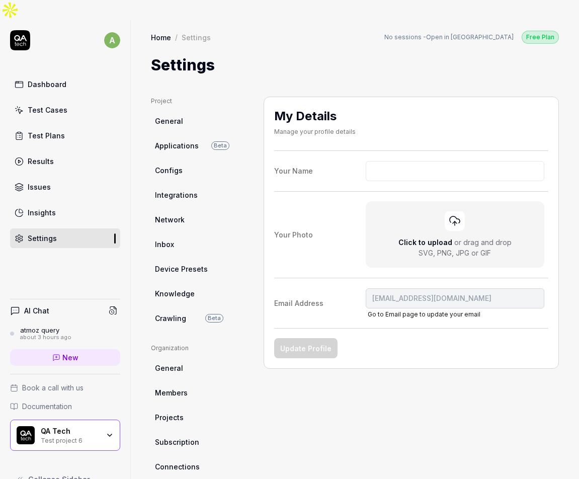
click at [267, 58] on html "a Dashboard Test Cases Test Plans Results Issues Insights Settings AI Chat atmo…" at bounding box center [289, 249] width 579 height 499
click at [66, 126] on link "Test Plans" at bounding box center [65, 136] width 110 height 20
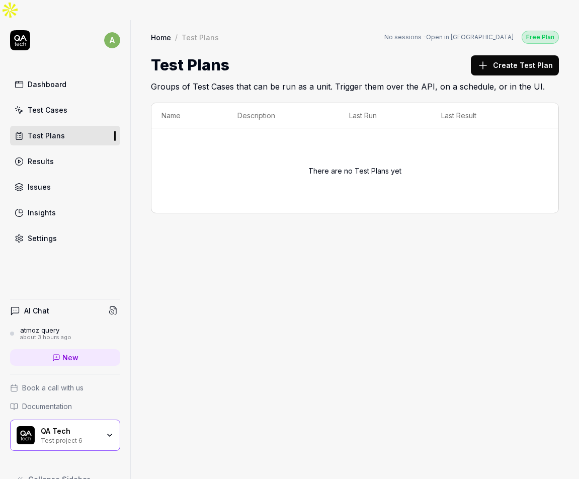
click at [61, 151] on link "Results" at bounding box center [65, 161] width 110 height 20
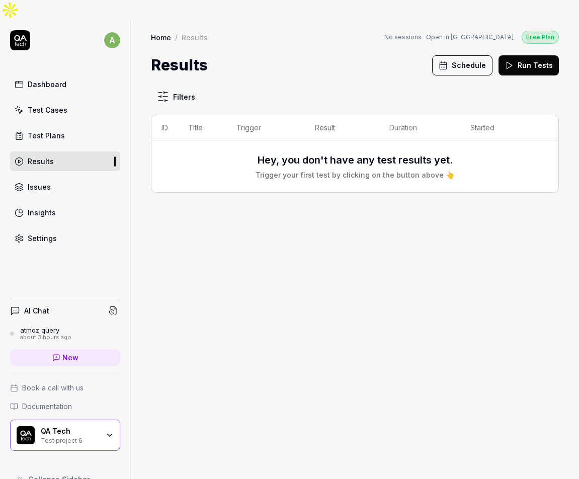
click at [50, 79] on div "Dashboard" at bounding box center [47, 84] width 39 height 11
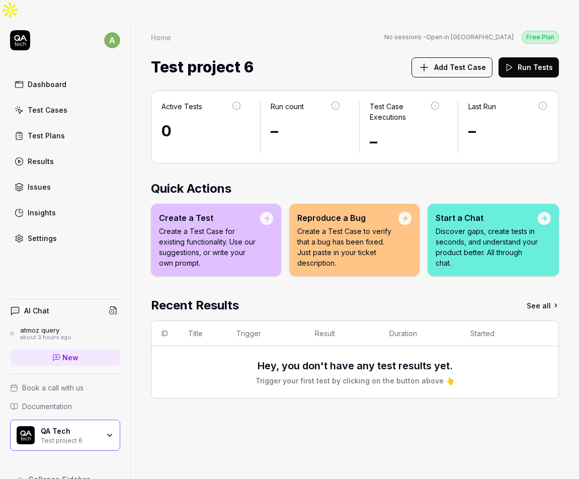
click at [113, 23] on html "a Dashboard Test Cases Test Plans Results Issues Insights Settings AI Chat atmo…" at bounding box center [289, 249] width 579 height 499
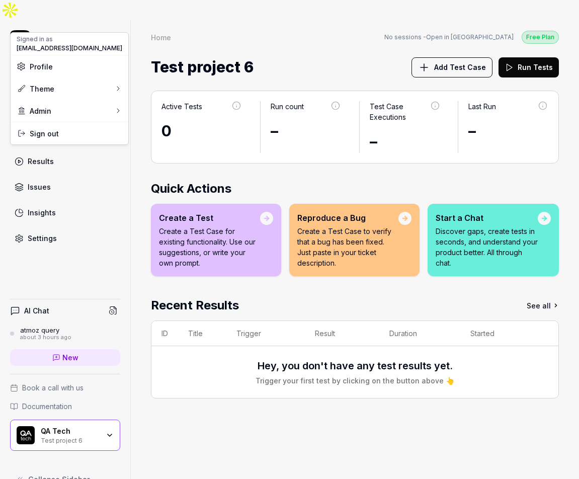
click at [77, 45] on span "[EMAIL_ADDRESS][DOMAIN_NAME]" at bounding box center [70, 48] width 106 height 9
click at [108, 25] on html "a Dashboard Test Cases Test Plans Results Issues Insights Settings AI Chat atmo…" at bounding box center [289, 249] width 579 height 499
click at [62, 129] on span "Sign out" at bounding box center [70, 133] width 106 height 11
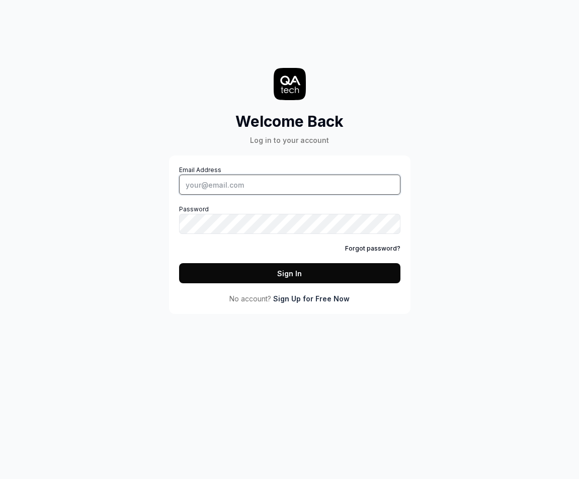
click at [258, 179] on input "Email Address" at bounding box center [289, 185] width 221 height 20
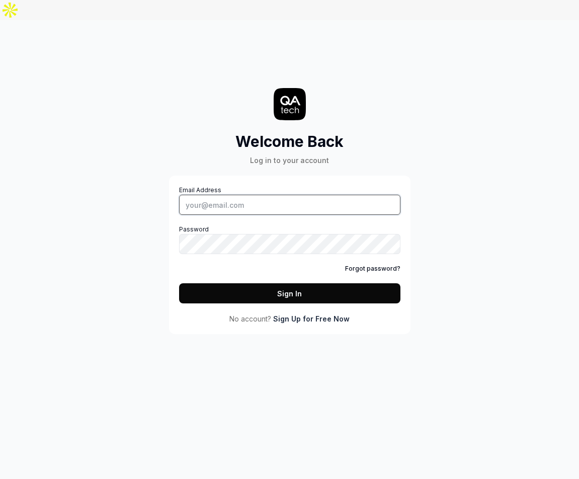
type input "[EMAIL_ADDRESS][DOMAIN_NAME]"
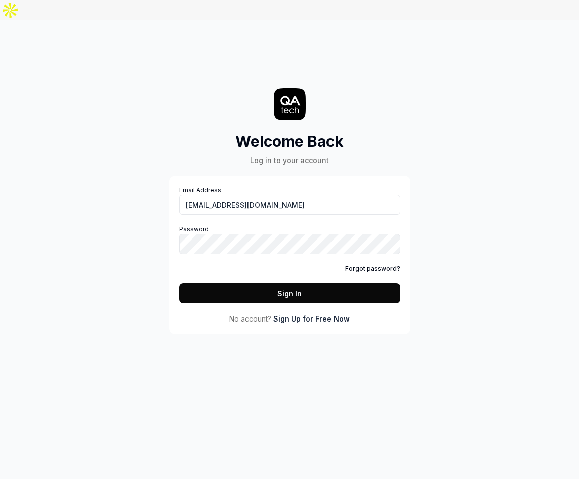
click at [281, 283] on button "Sign In" at bounding box center [289, 293] width 221 height 20
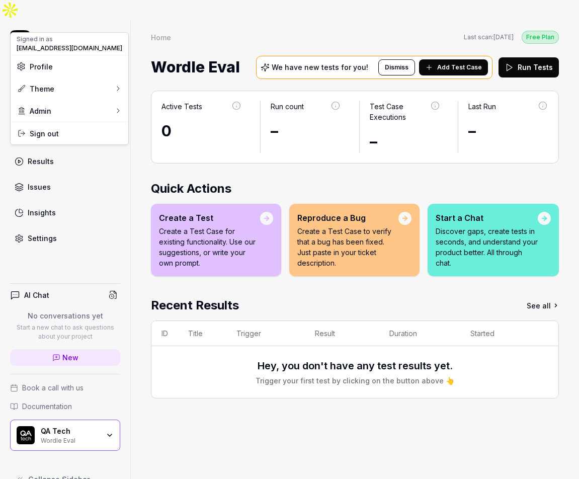
click at [114, 20] on html "a Dashboard Test Cases Test Plans Results Issues Insights Settings AI Chat No c…" at bounding box center [289, 249] width 579 height 499
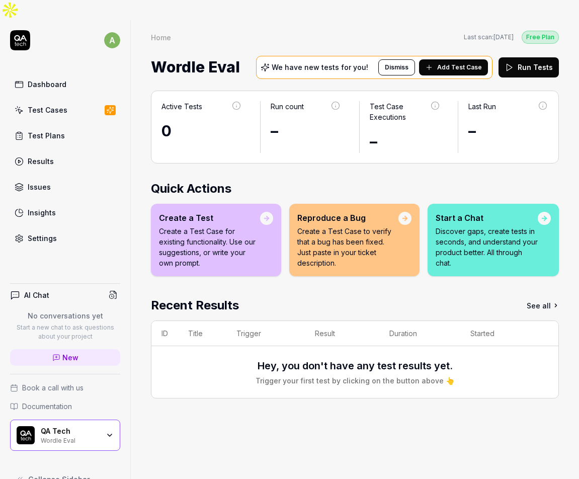
click at [95, 436] on div "Wordle Eval" at bounding box center [70, 440] width 58 height 8
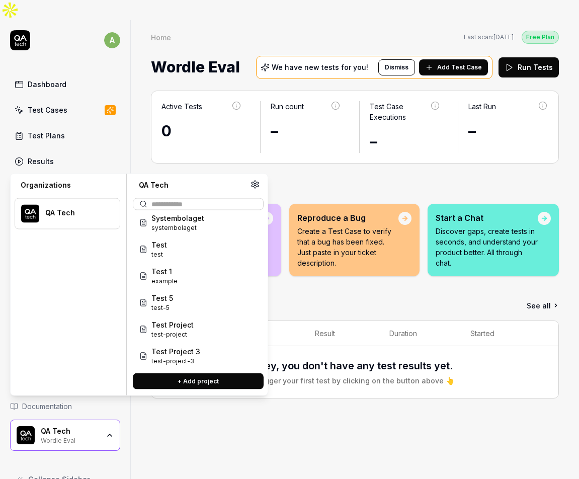
scroll to position [787, 0]
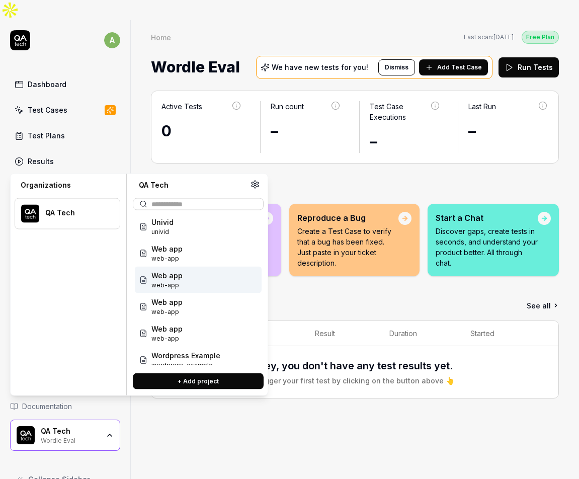
click at [68, 216] on div "QA Tech" at bounding box center [75, 212] width 61 height 9
click at [40, 215] on div "QA Tech" at bounding box center [68, 213] width 106 height 31
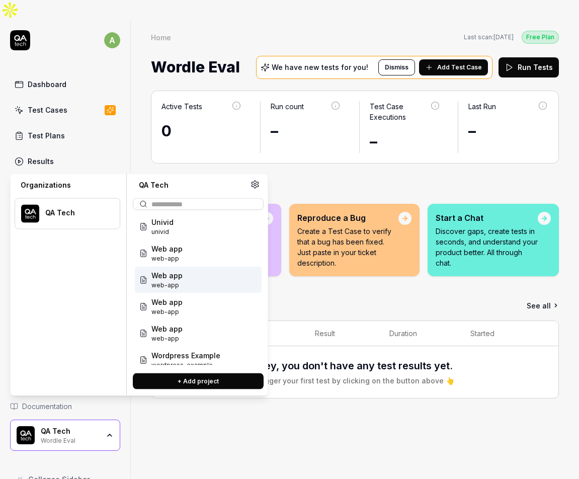
click at [30, 213] on img at bounding box center [30, 214] width 18 height 18
click at [104, 426] on div "QA Tech Wordle Eval" at bounding box center [65, 435] width 110 height 31
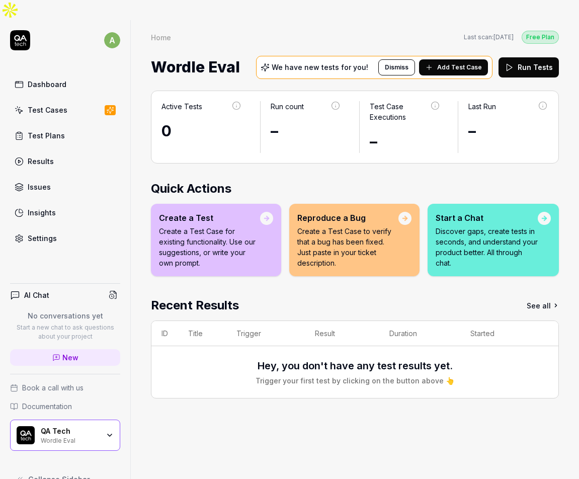
click at [104, 426] on div "QA Tech Wordle Eval" at bounding box center [65, 435] width 110 height 31
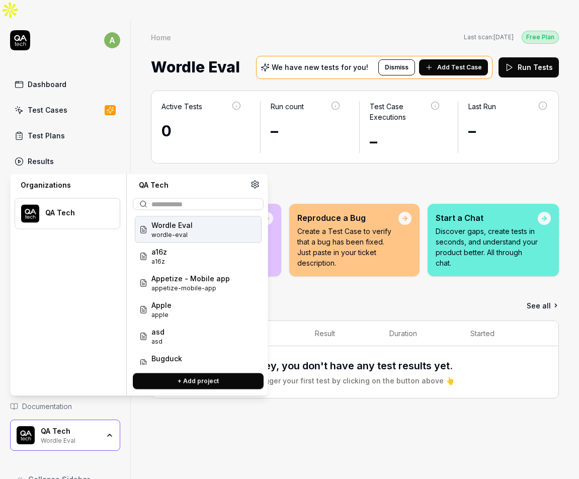
click at [104, 426] on div "QA Tech Wordle Eval" at bounding box center [65, 435] width 110 height 31
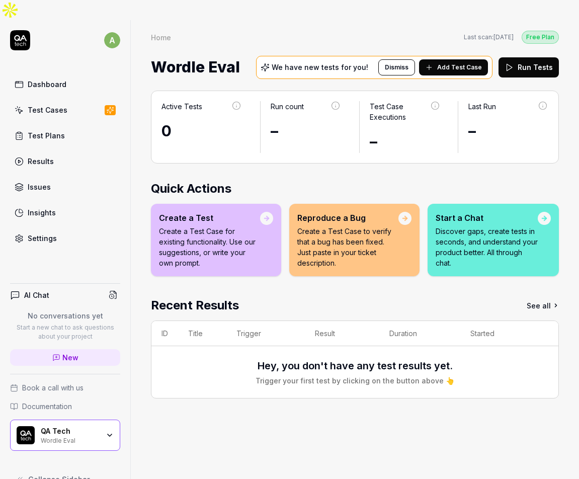
click at [52, 233] on div "Settings" at bounding box center [42, 238] width 29 height 11
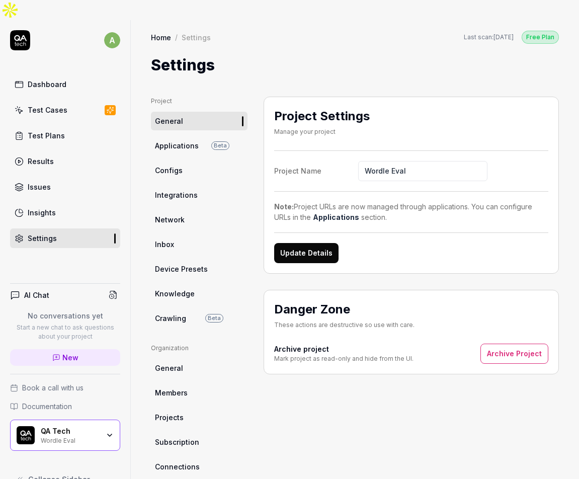
click at [112, 420] on div "QA Tech Wordle Eval" at bounding box center [65, 435] width 110 height 31
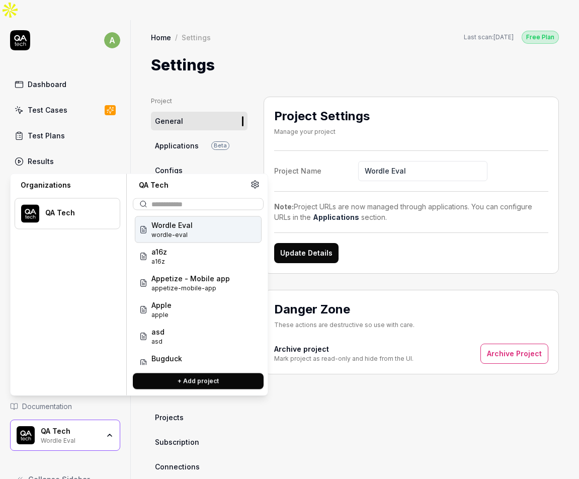
click at [103, 427] on div "QA Tech Wordle Eval" at bounding box center [73, 435] width 65 height 17
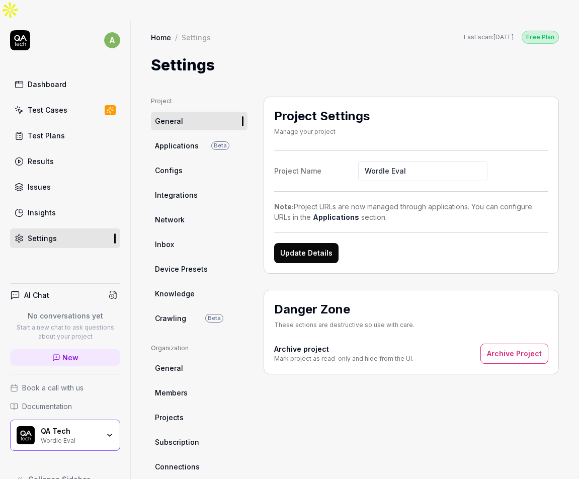
click at [55, 203] on link "Insights" at bounding box center [65, 213] width 110 height 20
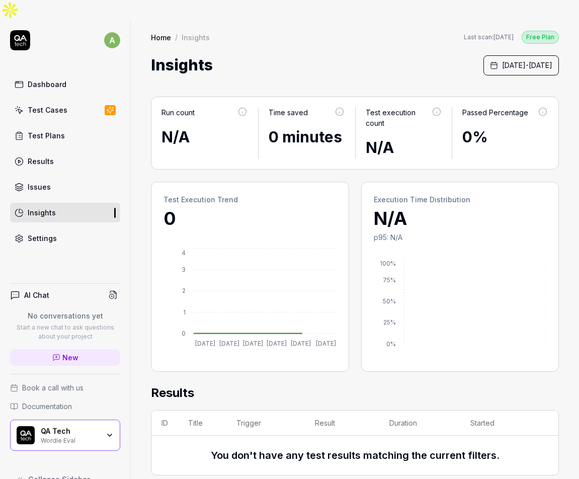
click at [56, 105] on div "Test Cases" at bounding box center [48, 110] width 40 height 11
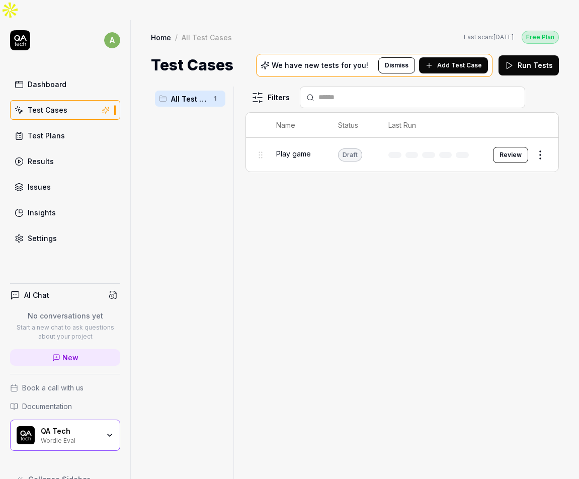
click at [51, 74] on link "Dashboard" at bounding box center [65, 84] width 110 height 20
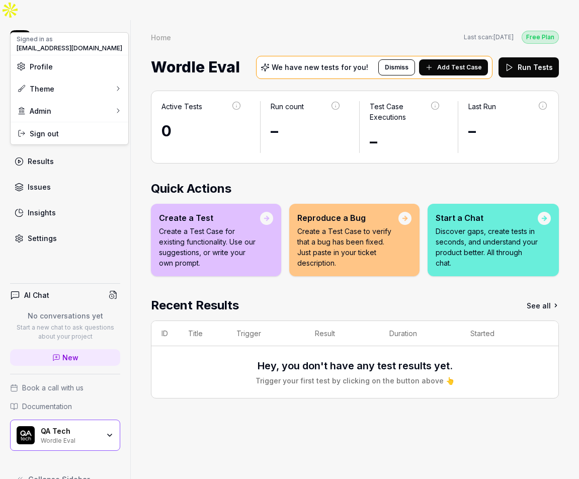
click at [116, 22] on html "a Dashboard Test Cases Test Plans Results Issues Insights Settings AI Chat No c…" at bounding box center [289, 249] width 579 height 499
click at [49, 66] on span "Profile" at bounding box center [41, 66] width 23 height 11
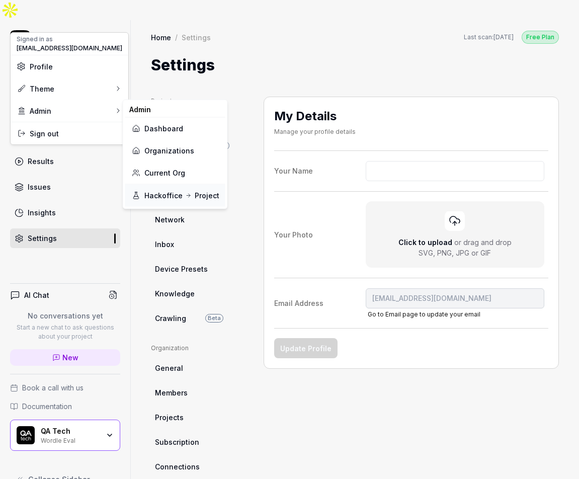
click at [183, 200] on link "Hackoffice Project" at bounding box center [175, 195] width 88 height 22
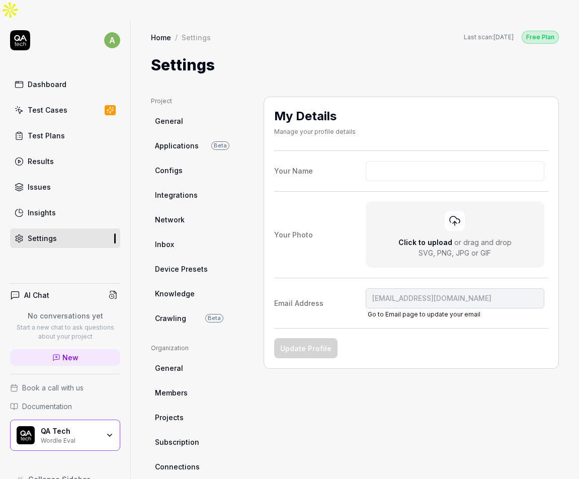
click at [44, 207] on div "Insights" at bounding box center [42, 212] width 28 height 11
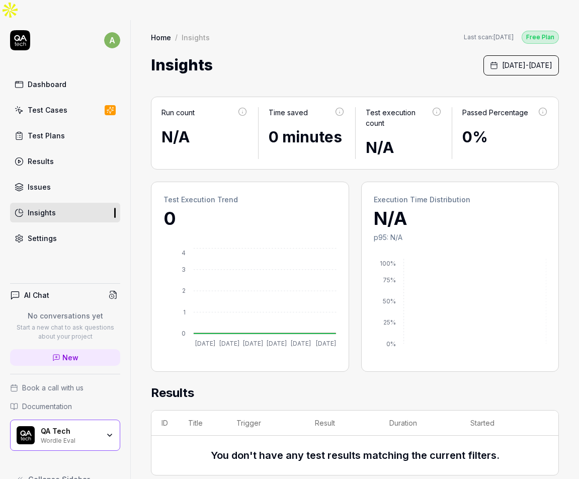
click at [57, 130] on div "Test Plans" at bounding box center [46, 135] width 37 height 11
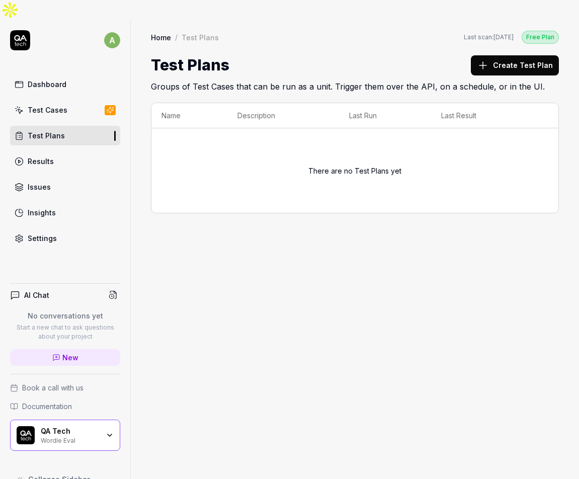
click at [54, 105] on div "Test Cases" at bounding box center [48, 110] width 40 height 11
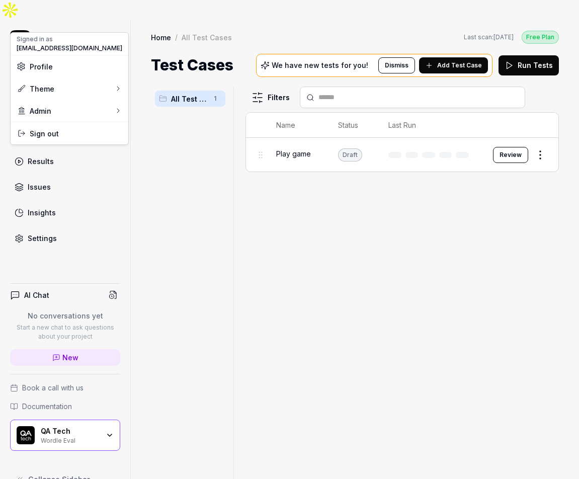
click at [113, 23] on html "a Dashboard Test Cases Test Plans Results Issues Insights Settings AI Chat No c…" at bounding box center [289, 249] width 579 height 499
click at [71, 73] on div "Profile" at bounding box center [70, 66] width 118 height 22
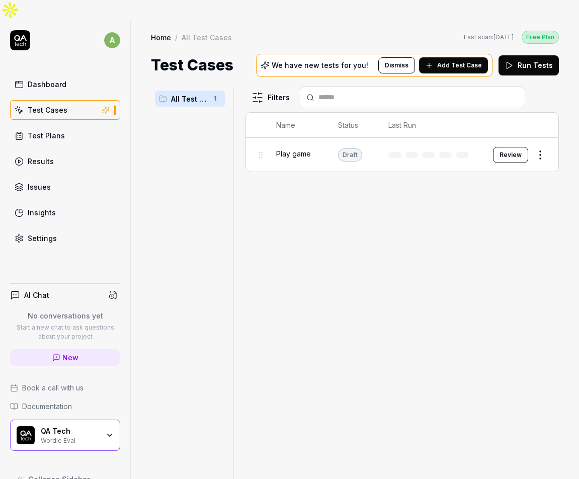
click at [97, 427] on div "QA Tech" at bounding box center [70, 431] width 58 height 9
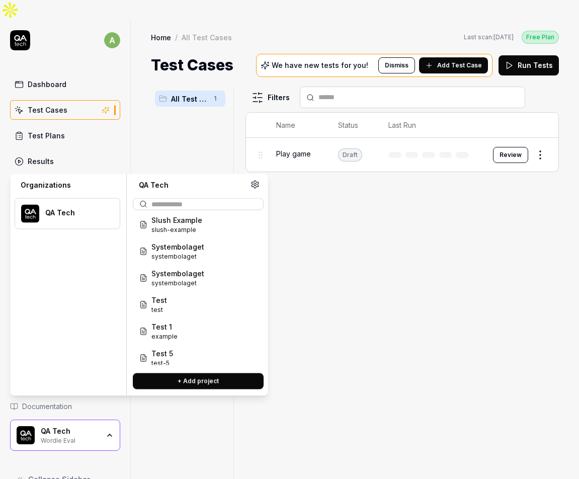
scroll to position [787, 0]
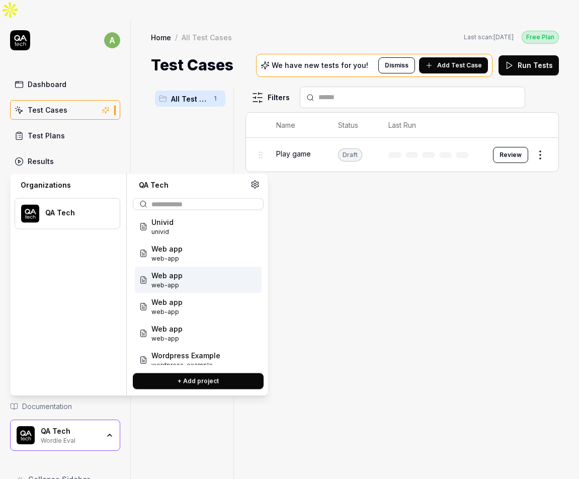
click at [73, 218] on div at bounding box center [75, 218] width 61 height 2
click at [95, 396] on div "Organizations QA Tech QA Tech Wordle Eval wordle-eval a16z a16z Appetize - Mobi…" at bounding box center [139, 285] width 258 height 222
click at [93, 420] on div "QA Tech Wordle Eval" at bounding box center [65, 435] width 110 height 31
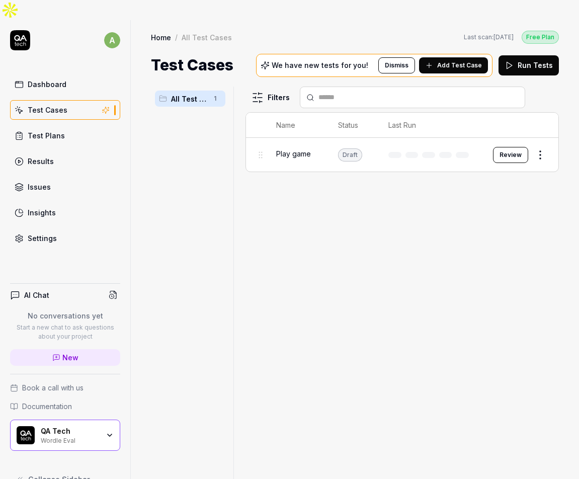
click at [93, 420] on div "QA Tech Wordle Eval" at bounding box center [65, 435] width 110 height 31
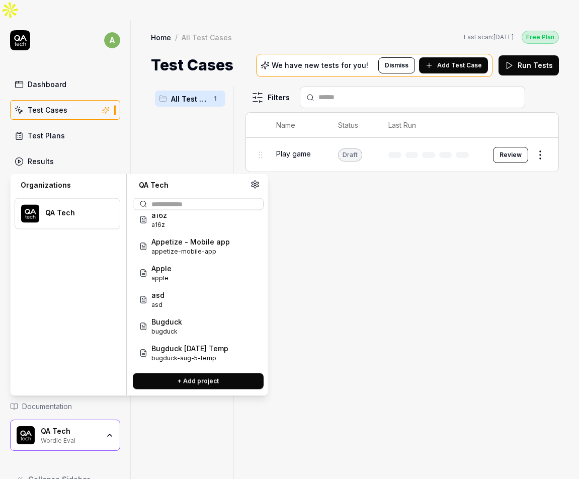
scroll to position [0, 0]
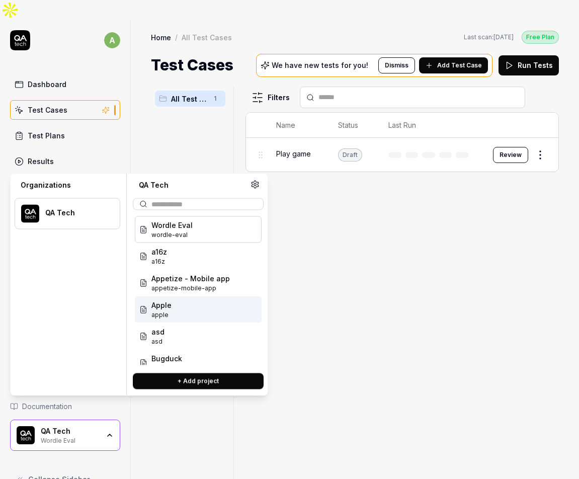
click at [382, 247] on div "Filters Name Status Last Run Play game Draft Review" at bounding box center [402, 293] width 313 height 413
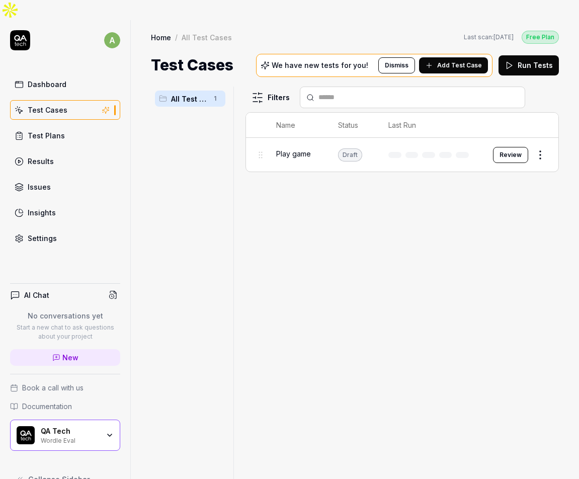
click at [33, 30] on div "a" at bounding box center [65, 40] width 110 height 20
click at [19, 30] on icon at bounding box center [20, 40] width 20 height 20
click at [159, 32] on link "Home" at bounding box center [161, 37] width 20 height 10
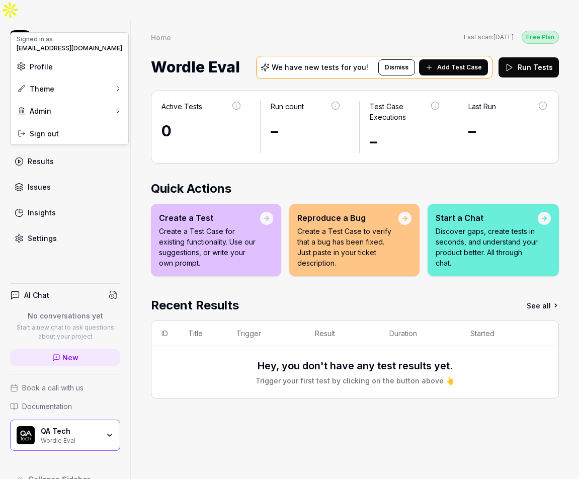
click at [106, 16] on html "a Dashboard Test Cases Test Plans Results Issues Insights Settings AI Chat No c…" at bounding box center [289, 249] width 579 height 499
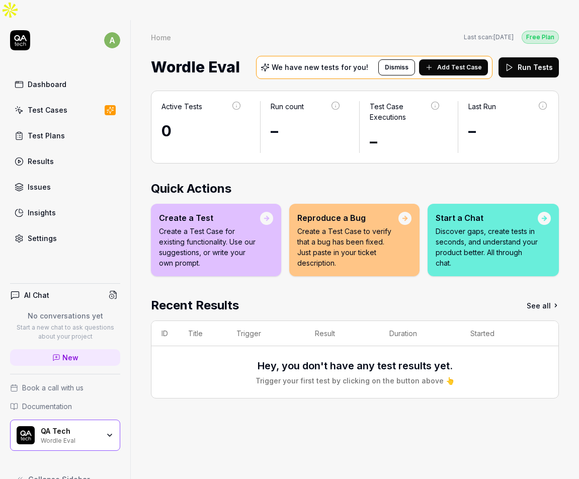
click at [113, 22] on html "a Dashboard Test Cases Test Plans Results Issues Insights Settings AI Chat No c…" at bounding box center [289, 249] width 579 height 499
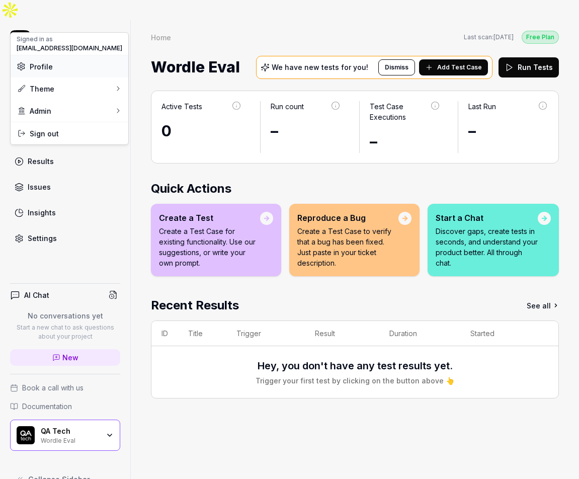
click at [83, 68] on span "Profile" at bounding box center [70, 66] width 106 height 11
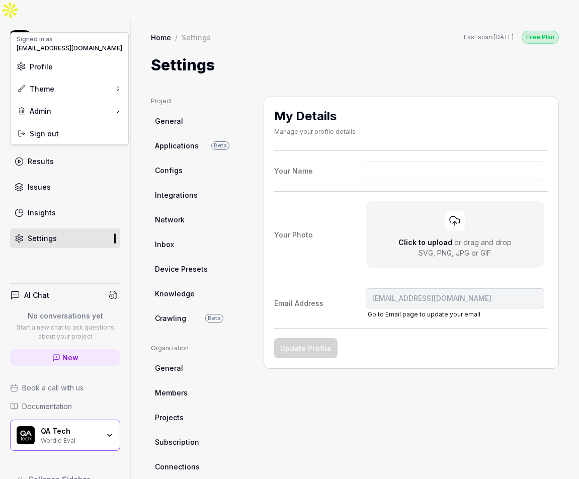
click at [27, 26] on html "a Dashboard Test Cases Test Plans Results Issues Insights Settings AI Chat No c…" at bounding box center [289, 249] width 579 height 499
click at [27, 30] on icon at bounding box center [20, 40] width 20 height 20
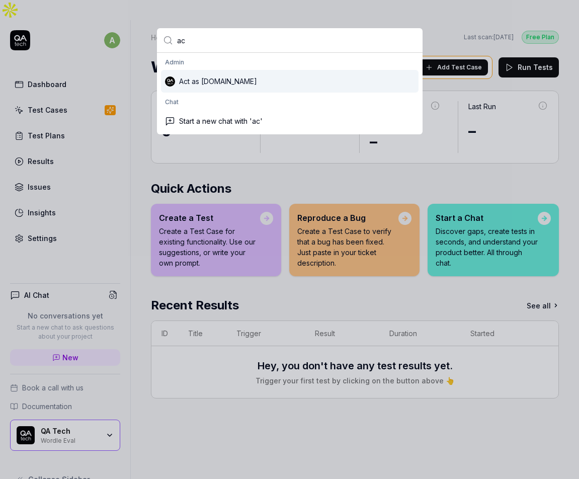
type input "ac"
click at [280, 88] on div "Act as QA.tech" at bounding box center [290, 81] width 258 height 23
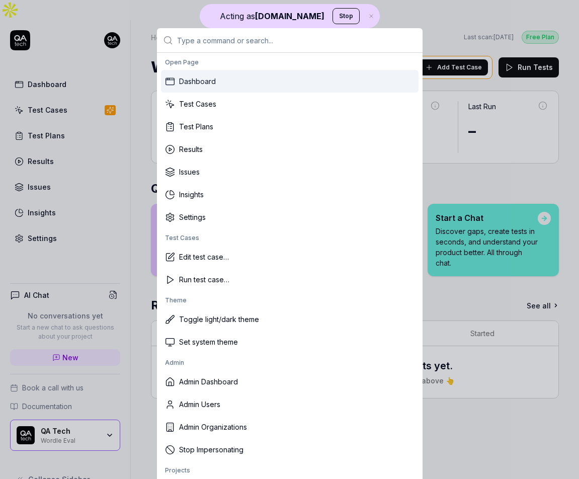
type input "h"
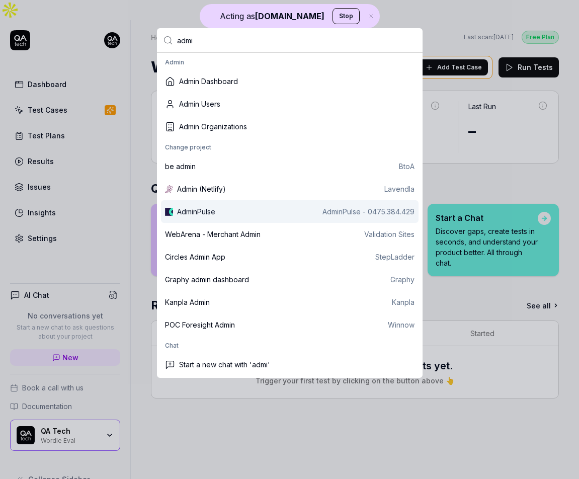
type input "admi"
click at [209, 206] on div "AdminPulse" at bounding box center [196, 211] width 38 height 11
